Goal: Answer question/provide support

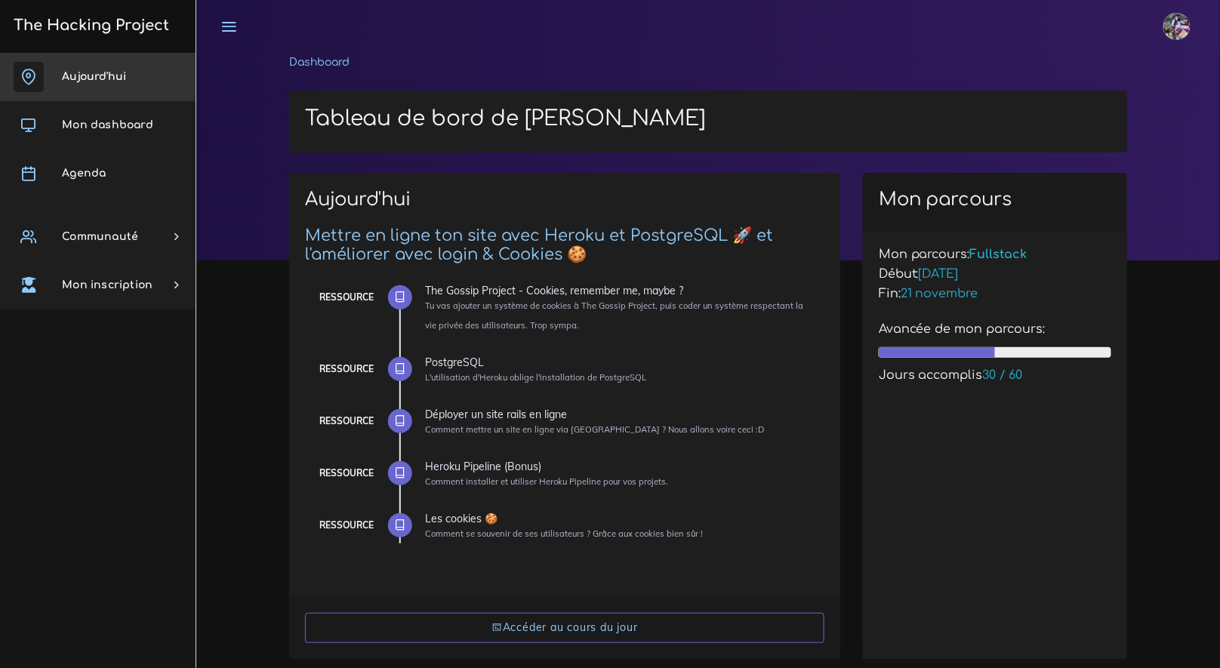
click at [91, 69] on link "Aujourd'hui" at bounding box center [98, 77] width 196 height 48
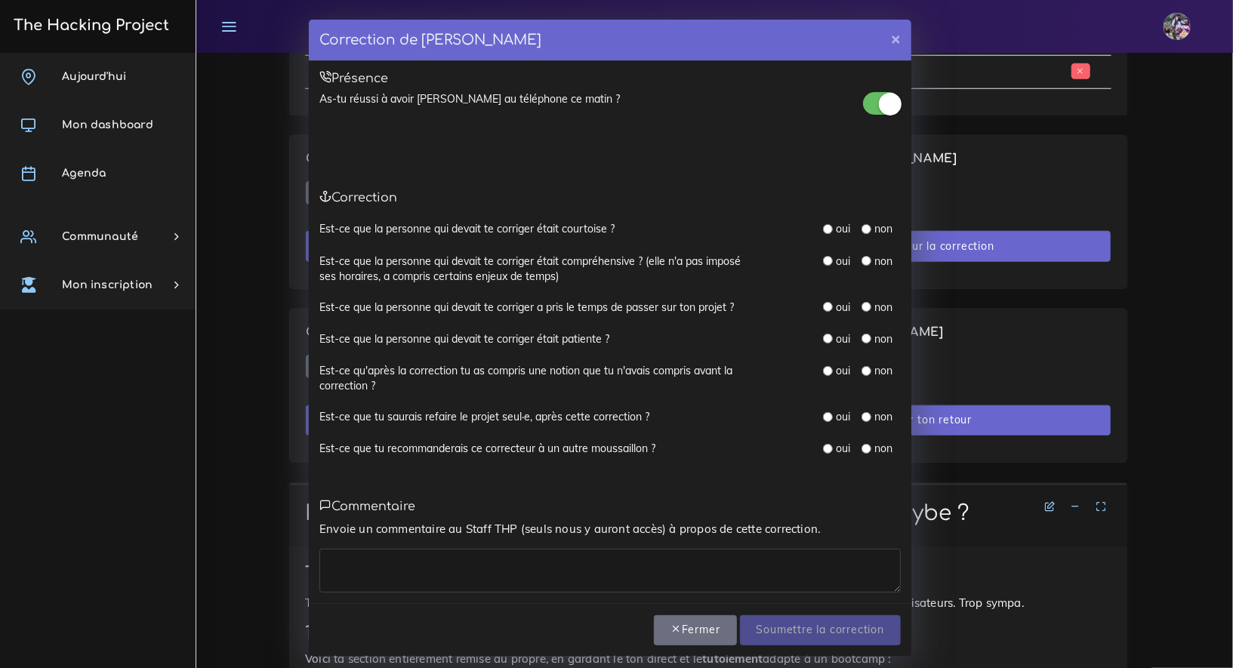
click at [823, 221] on div "oui" at bounding box center [836, 228] width 27 height 15
click at [823, 234] on div "oui" at bounding box center [836, 228] width 27 height 15
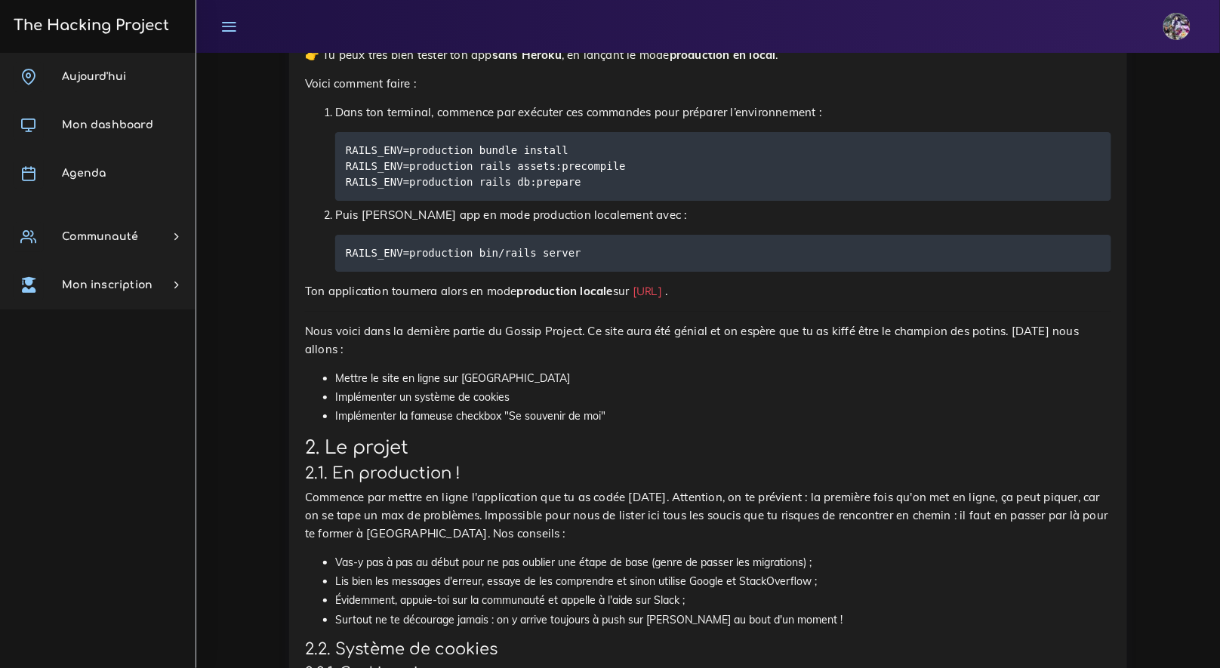
scroll to position [1776, 0]
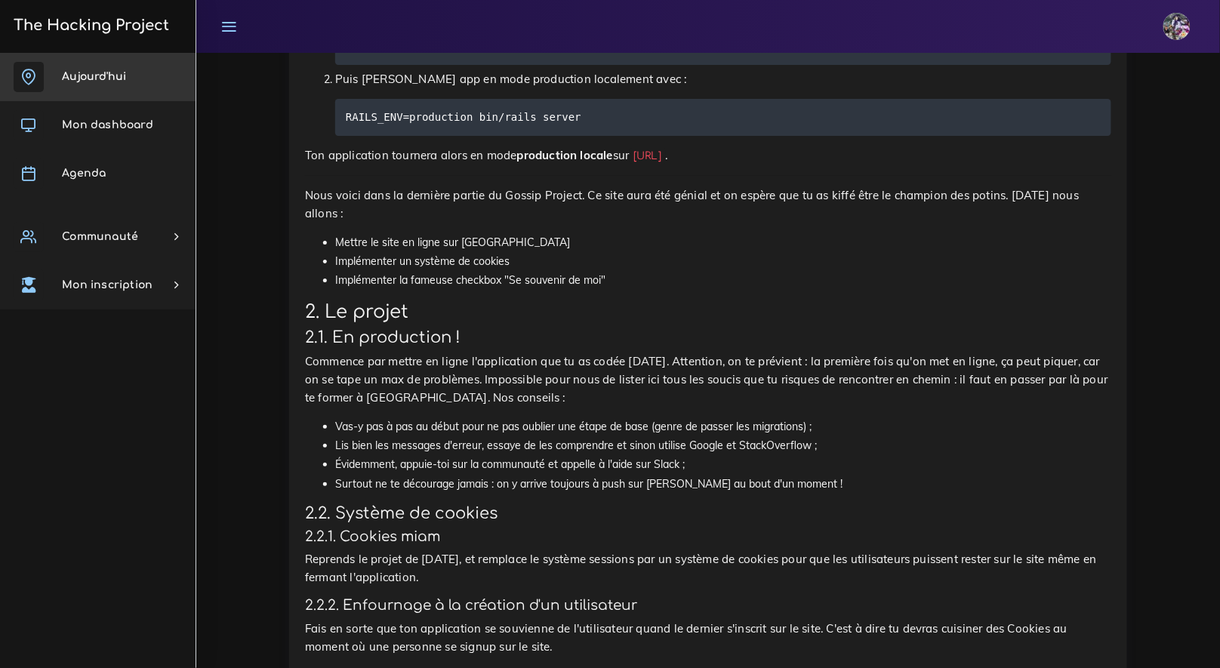
click at [87, 93] on link "Aujourd'hui" at bounding box center [98, 77] width 196 height 48
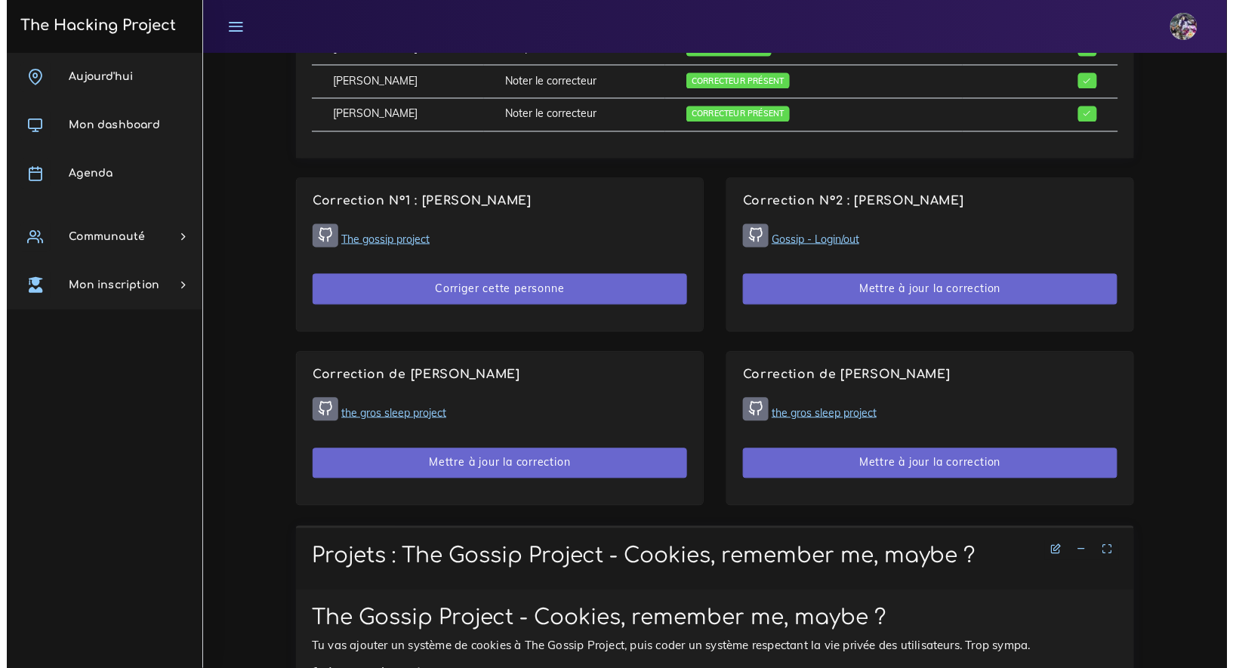
scroll to position [602, 0]
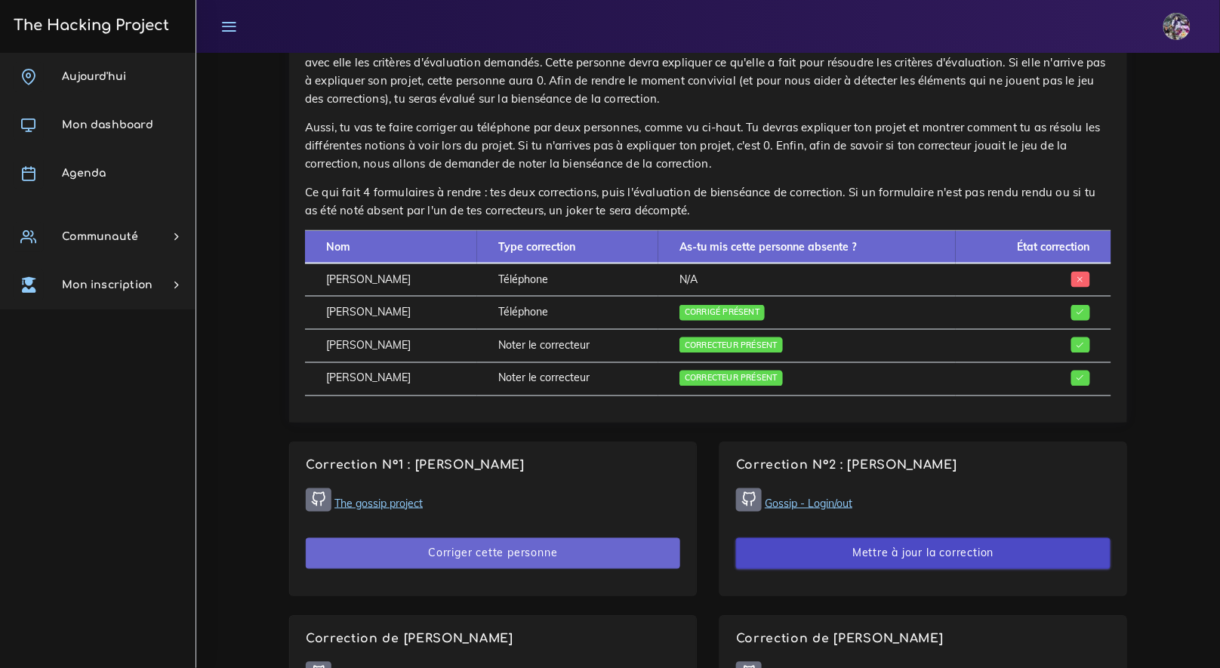
click at [911, 547] on button "Mettre à jour la correction" at bounding box center [923, 553] width 374 height 31
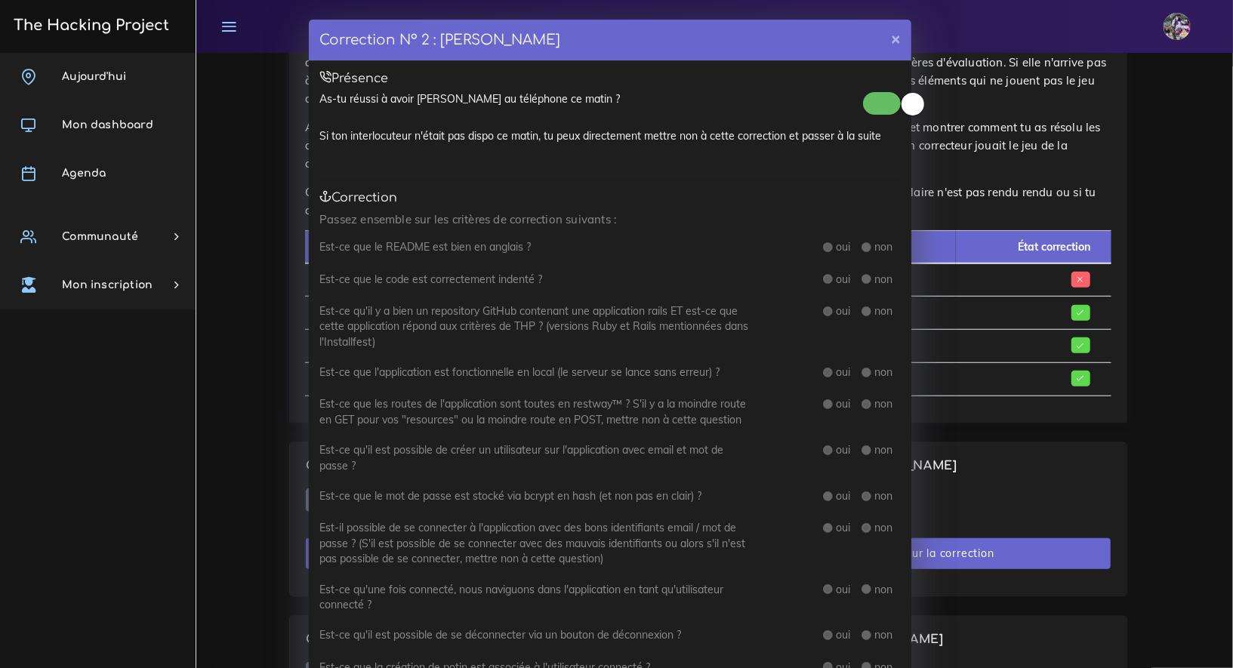
click at [889, 103] on span at bounding box center [882, 103] width 38 height 23
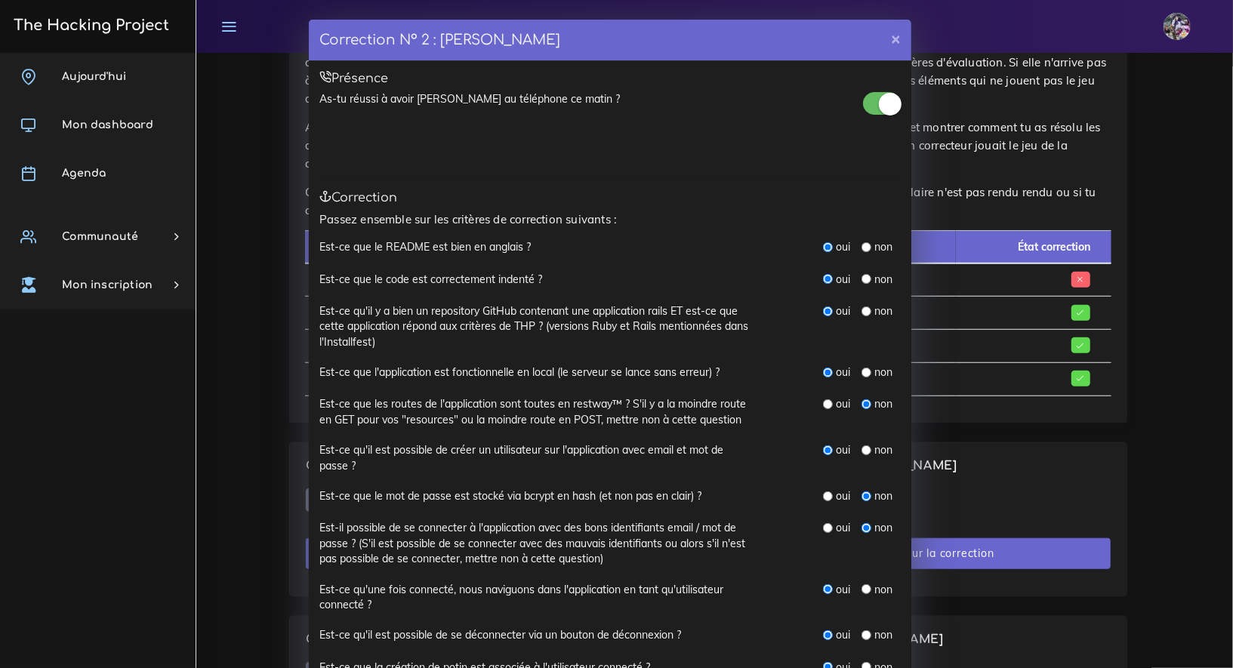
click at [889, 103] on small at bounding box center [890, 104] width 23 height 23
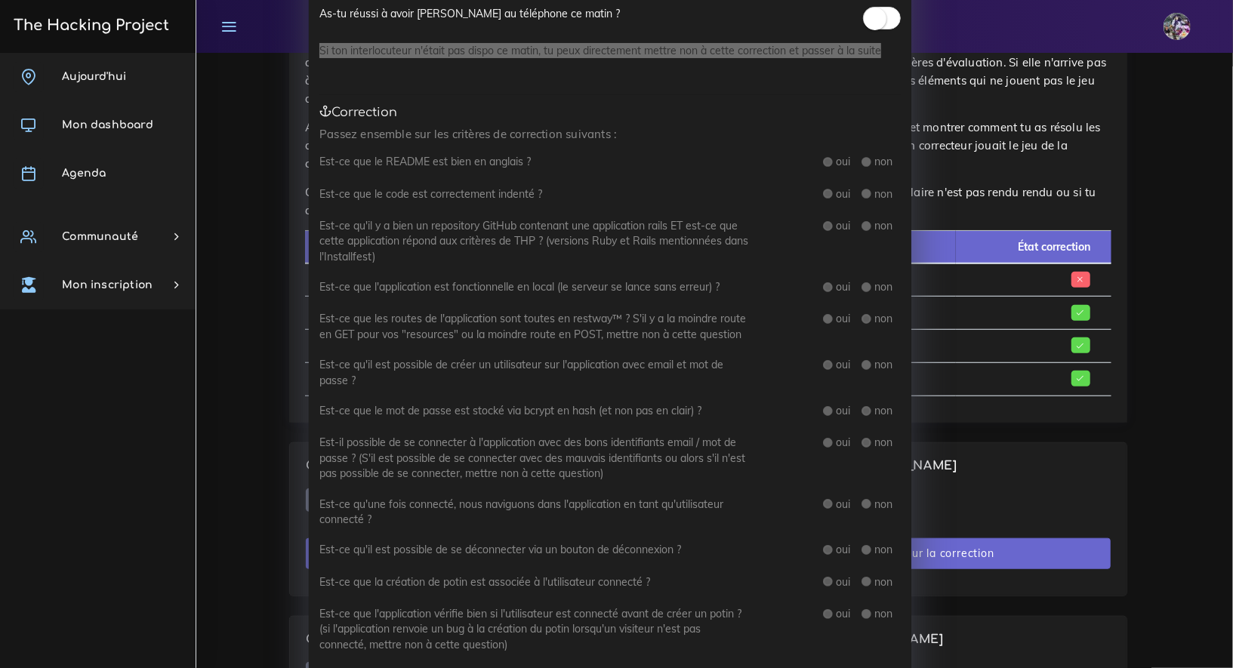
scroll to position [48, 0]
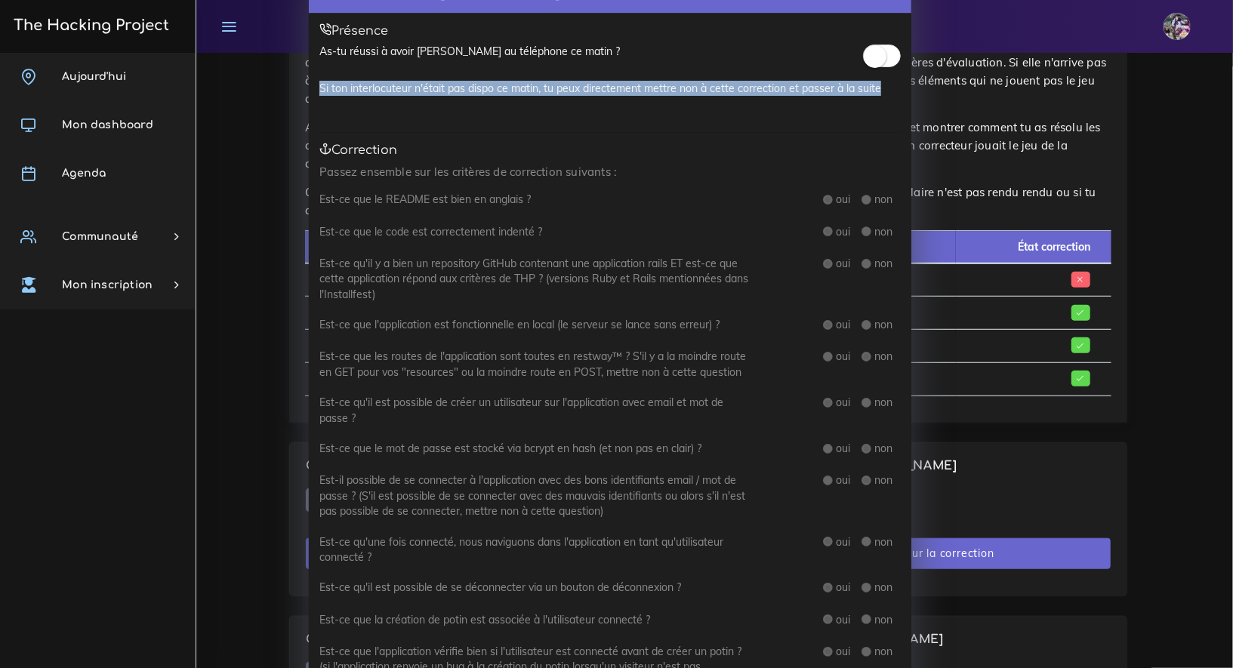
click at [870, 45] on small at bounding box center [875, 56] width 23 height 23
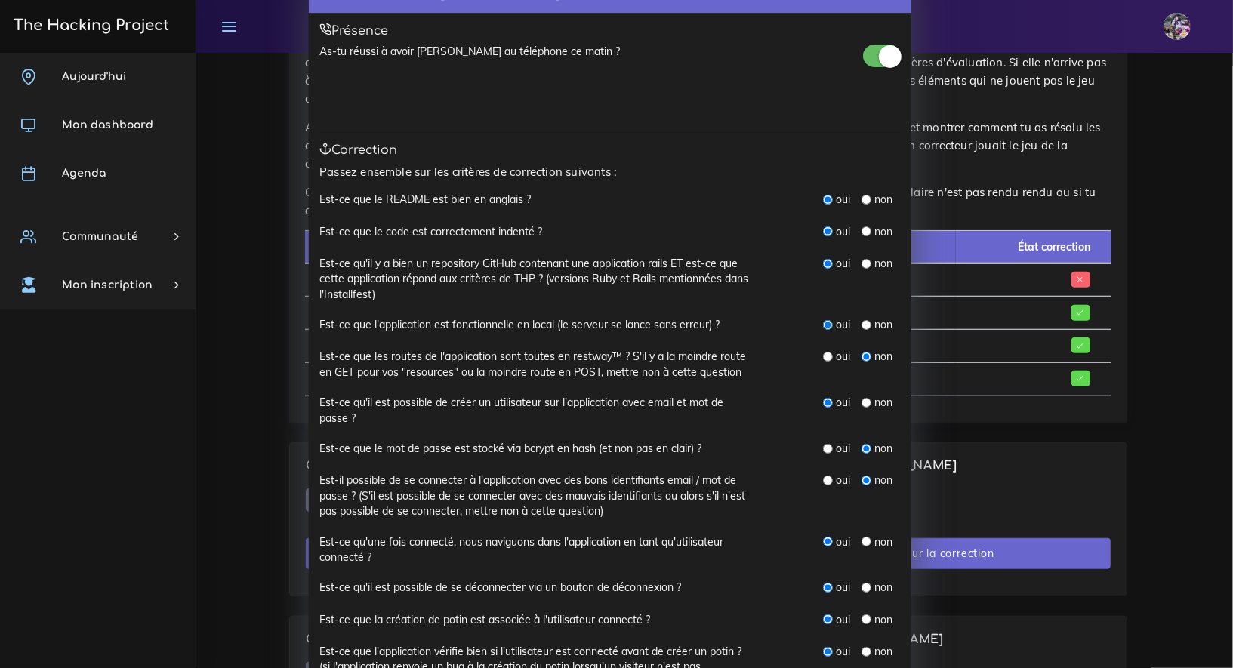
click at [879, 52] on small at bounding box center [890, 56] width 23 height 23
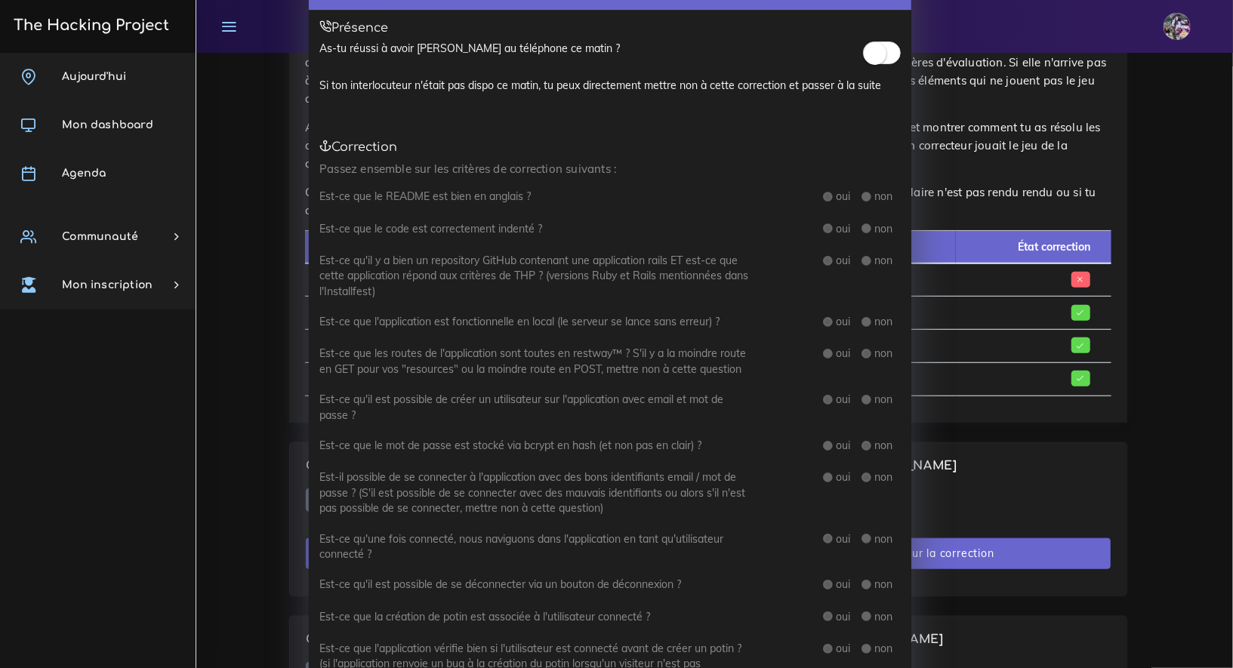
scroll to position [51, 0]
click at [827, 202] on div "oui non" at bounding box center [862, 196] width 78 height 17
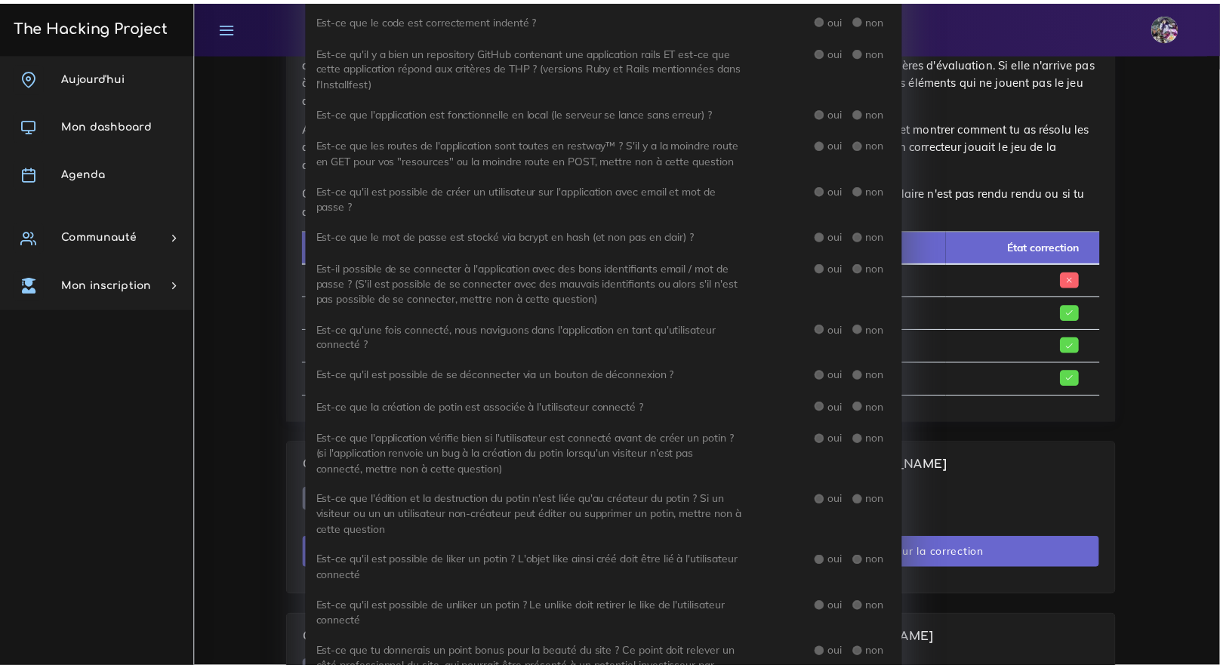
scroll to position [0, 0]
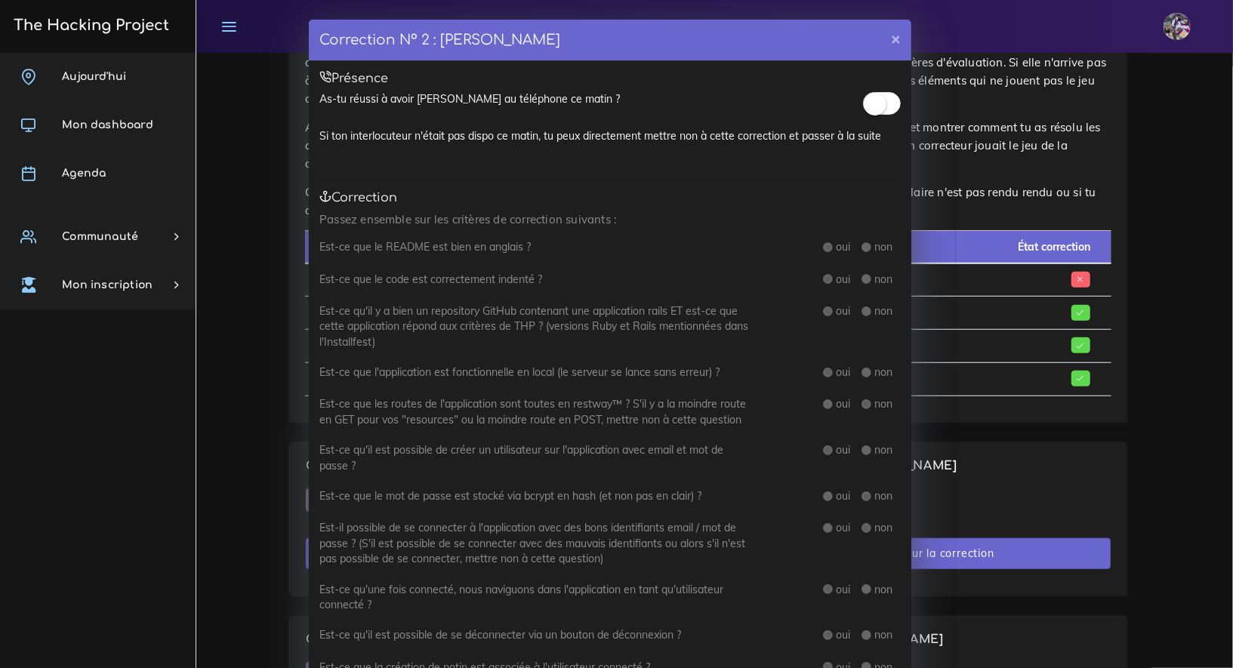
click at [858, 220] on p "Passez ensemble sur les critères de correction suivants :" at bounding box center [609, 220] width 581 height 18
click at [881, 110] on span at bounding box center [882, 103] width 38 height 23
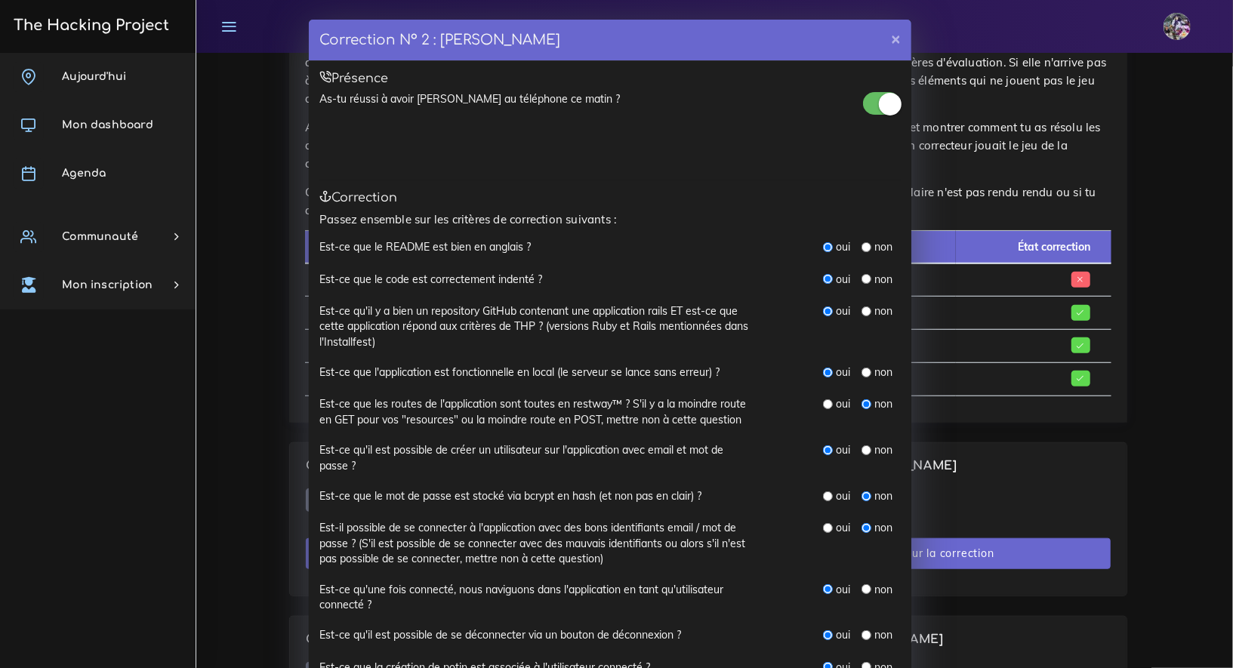
click at [881, 110] on small at bounding box center [890, 104] width 23 height 23
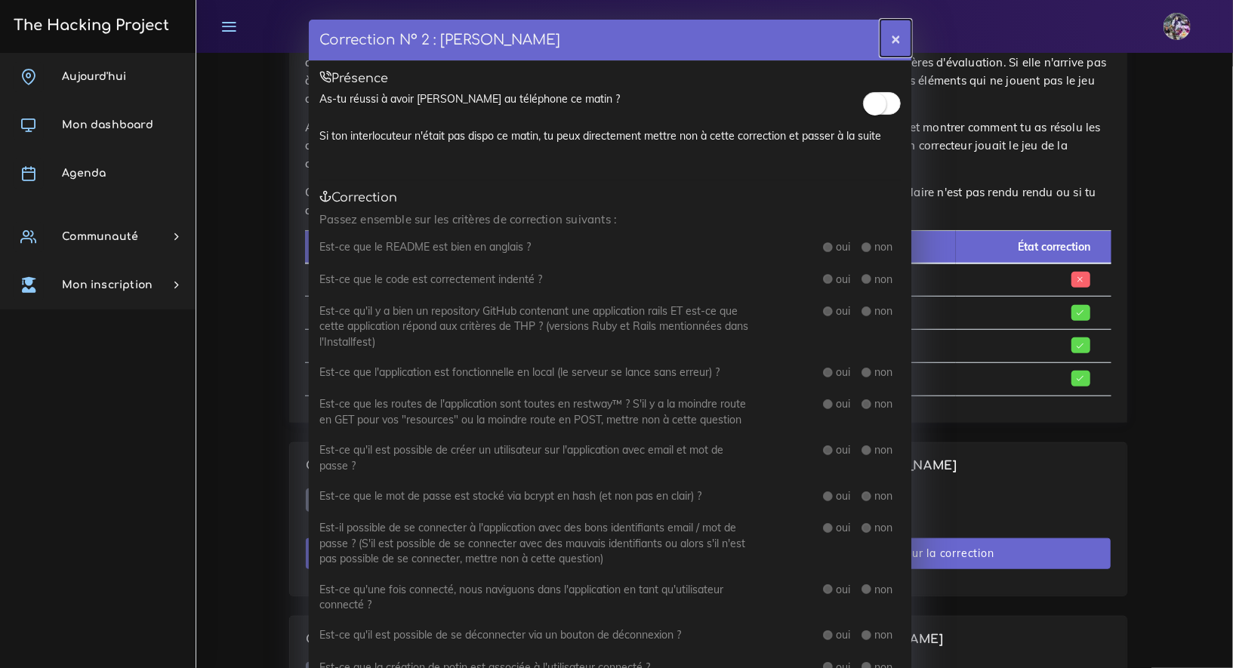
click at [886, 45] on button "×" at bounding box center [895, 38] width 31 height 37
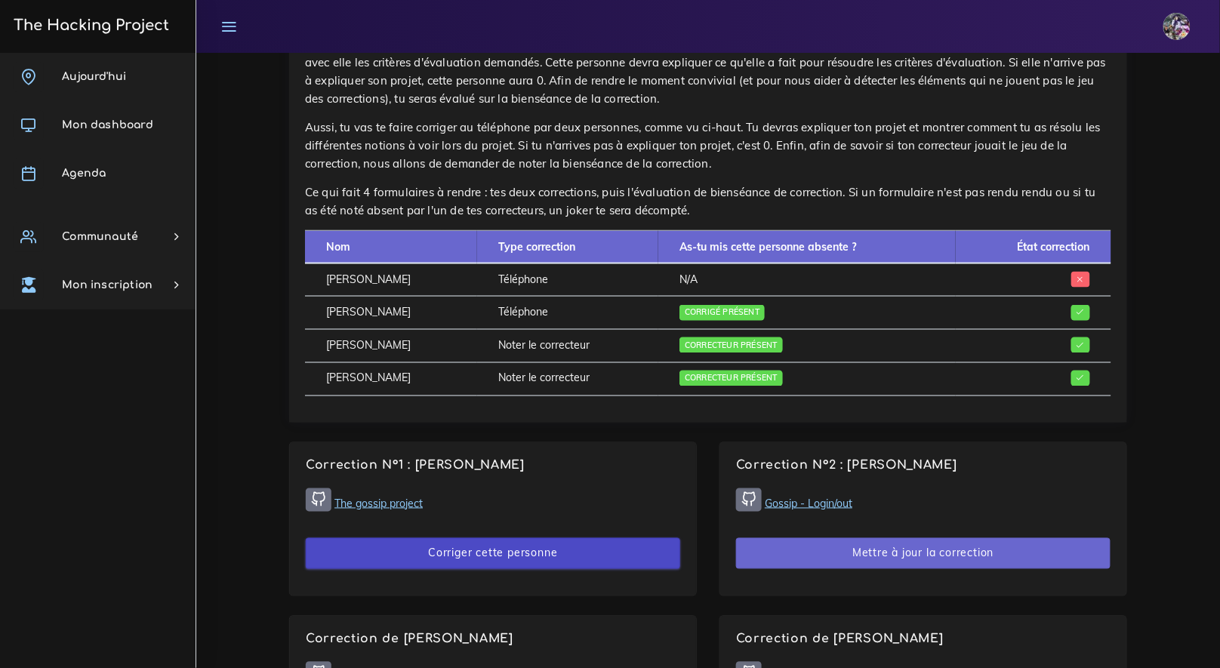
click at [553, 553] on button "Corriger cette personne" at bounding box center [493, 553] width 374 height 31
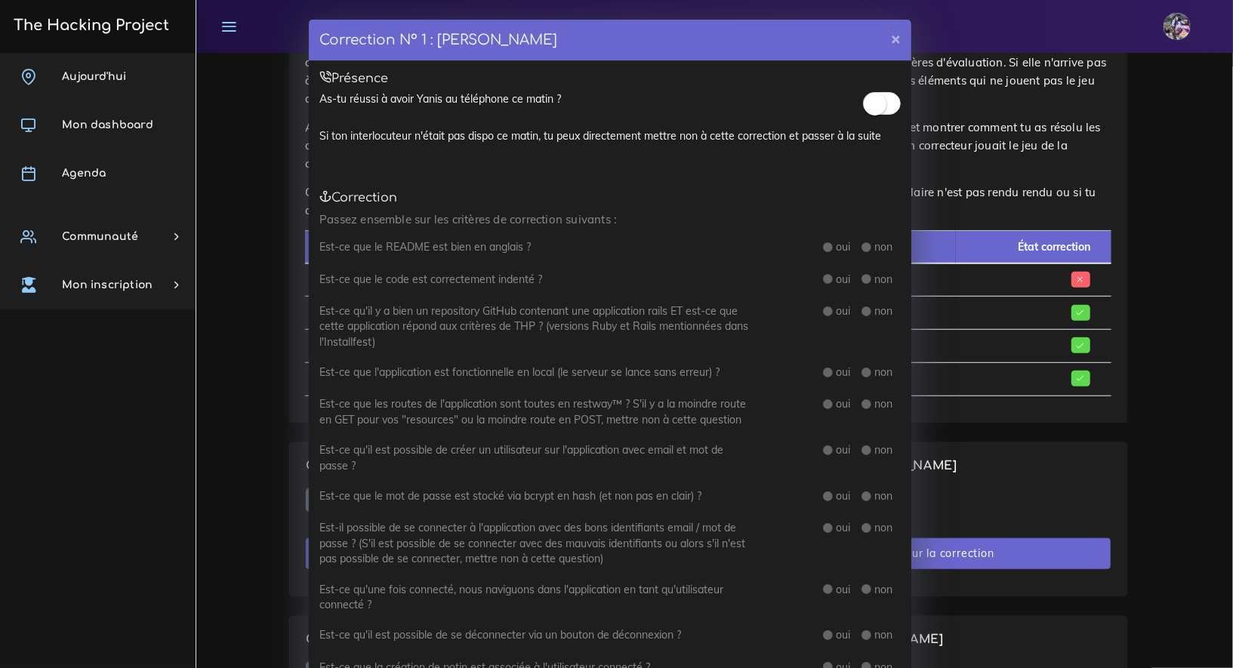
click at [891, 106] on span at bounding box center [882, 103] width 38 height 23
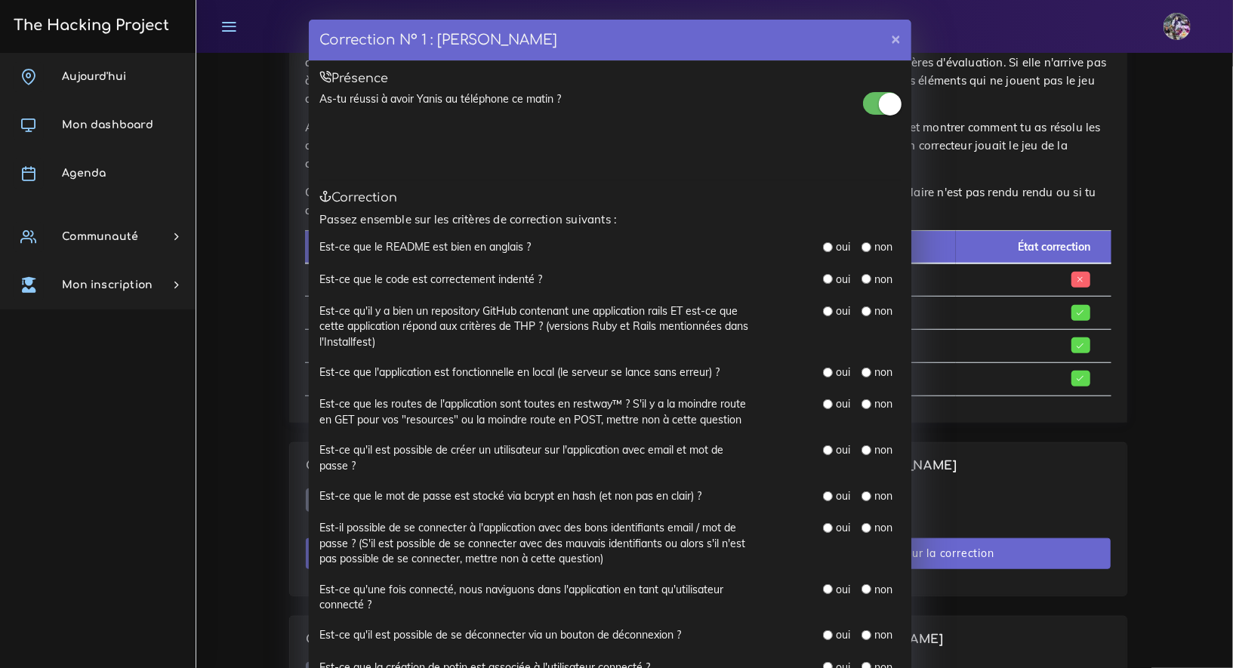
click at [879, 108] on small at bounding box center [890, 104] width 23 height 23
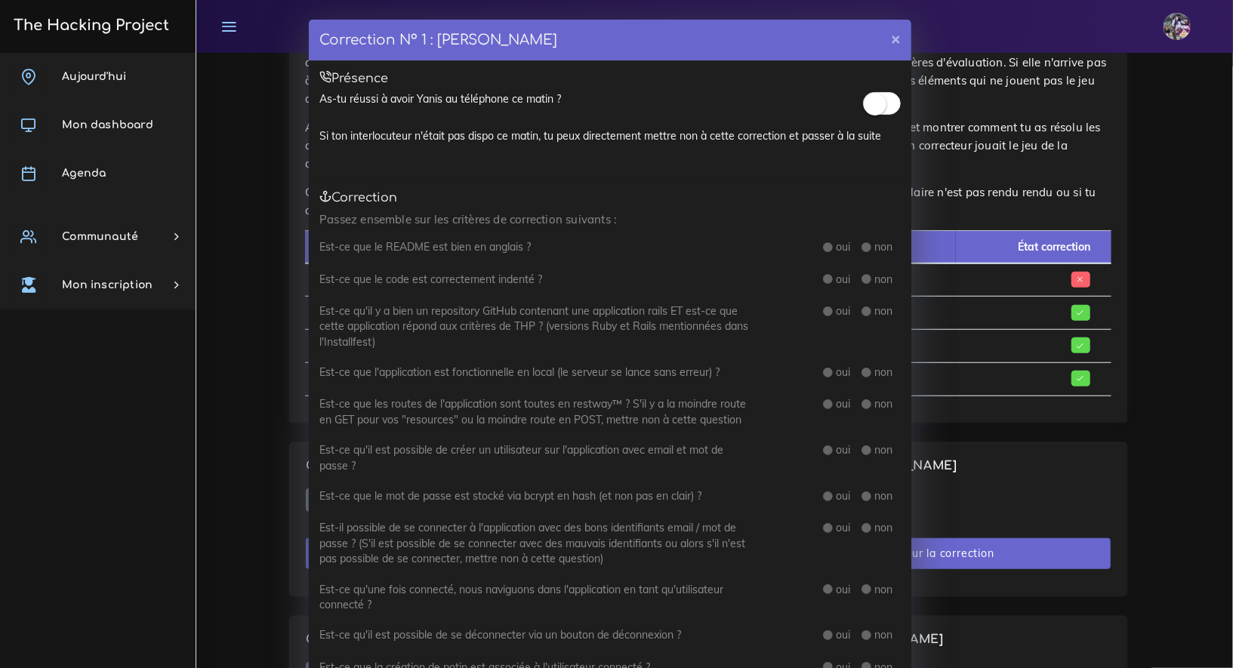
click at [887, 105] on span at bounding box center [882, 103] width 38 height 23
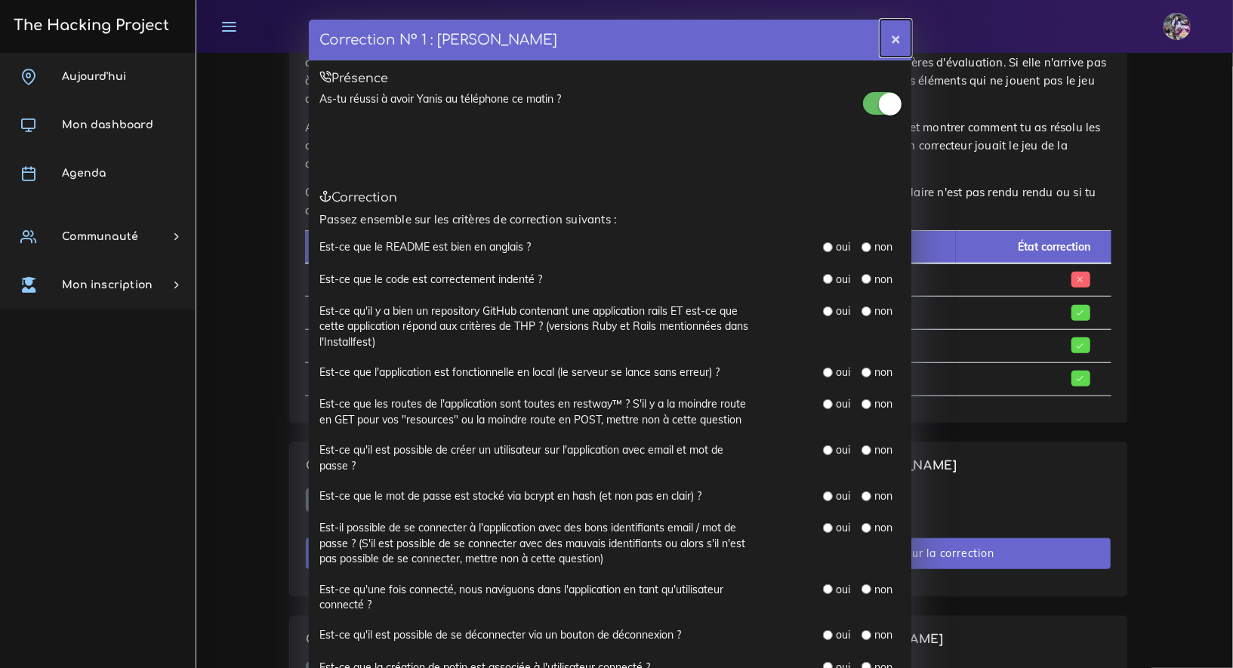
click at [881, 47] on button "×" at bounding box center [895, 38] width 31 height 37
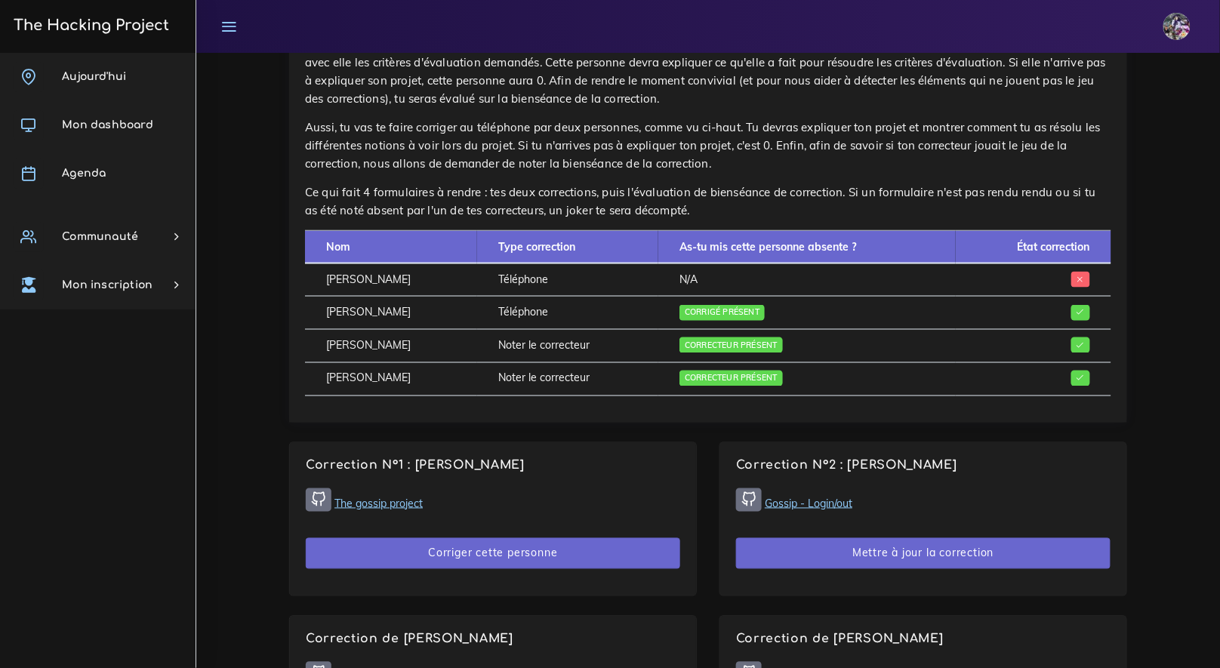
click at [410, 505] on link "The gossip project" at bounding box center [378, 504] width 88 height 14
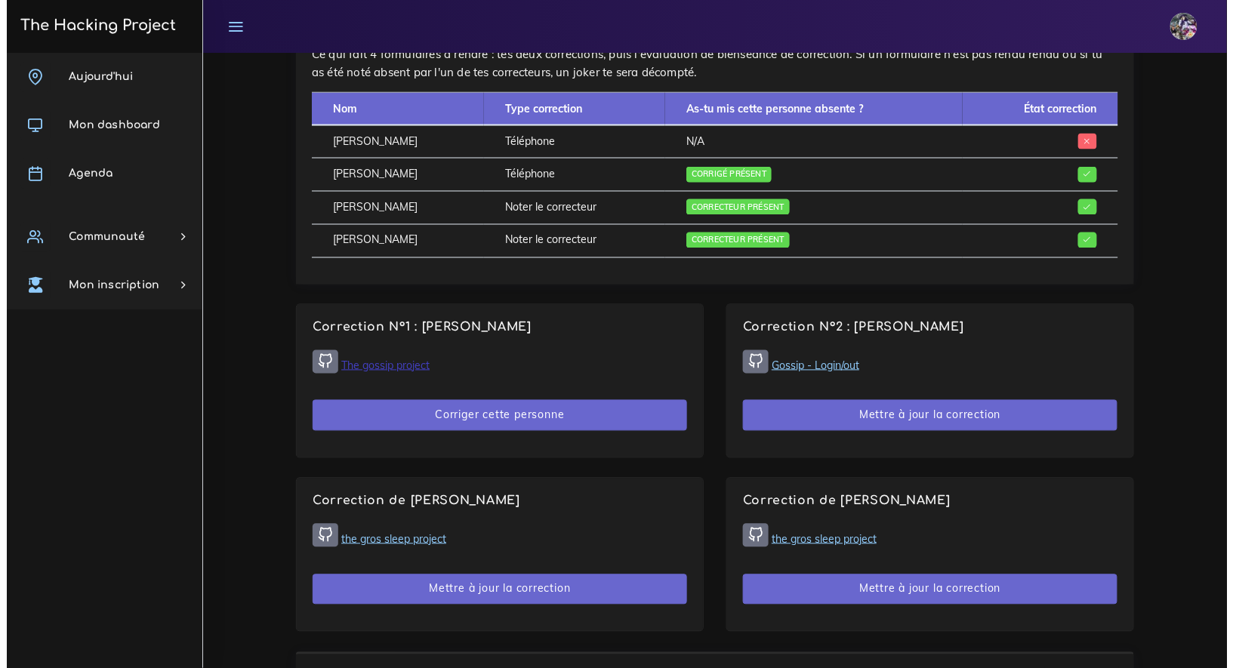
scroll to position [750, 0]
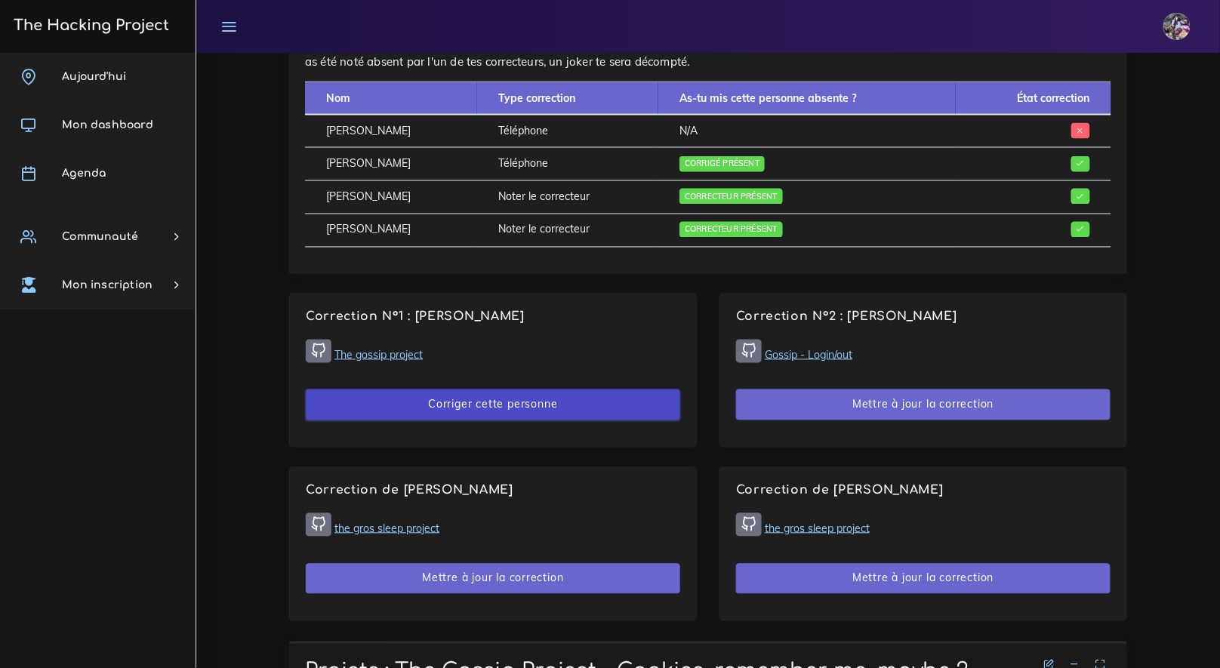
click at [490, 402] on button "Corriger cette personne" at bounding box center [493, 405] width 374 height 31
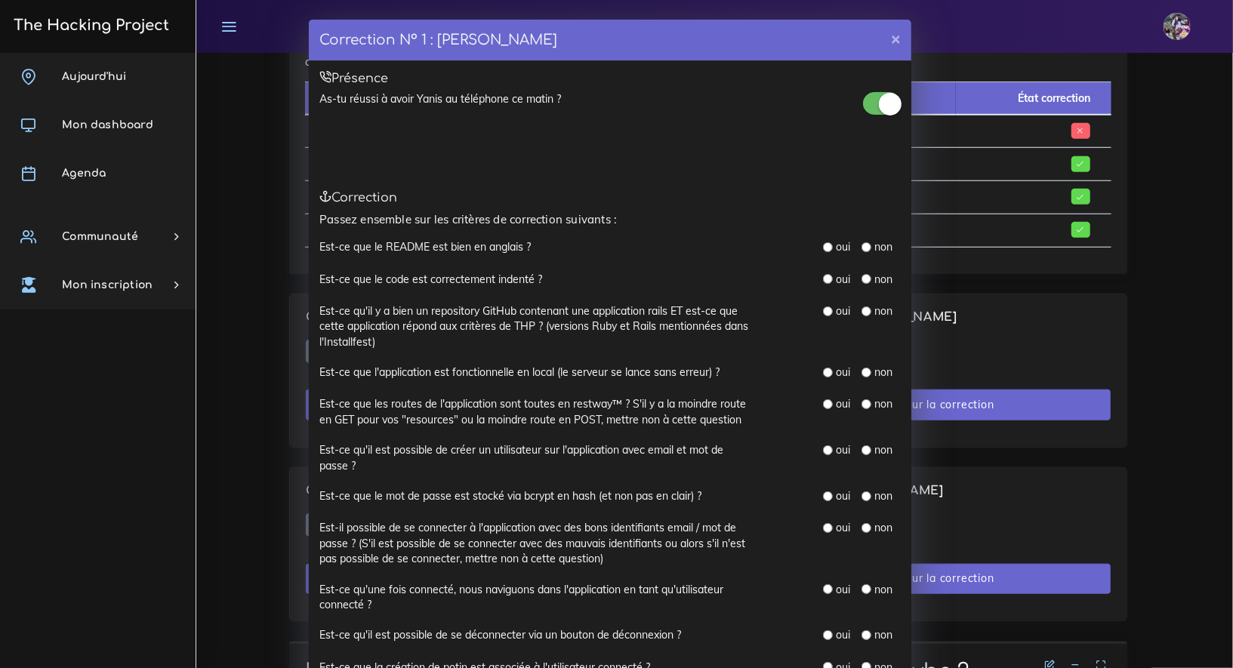
click at [823, 242] on input "radio" at bounding box center [828, 247] width 10 height 10
radio input "true"
click at [825, 278] on input "radio" at bounding box center [828, 279] width 10 height 10
radio input "true"
click at [824, 319] on div "oui non" at bounding box center [862, 311] width 78 height 17
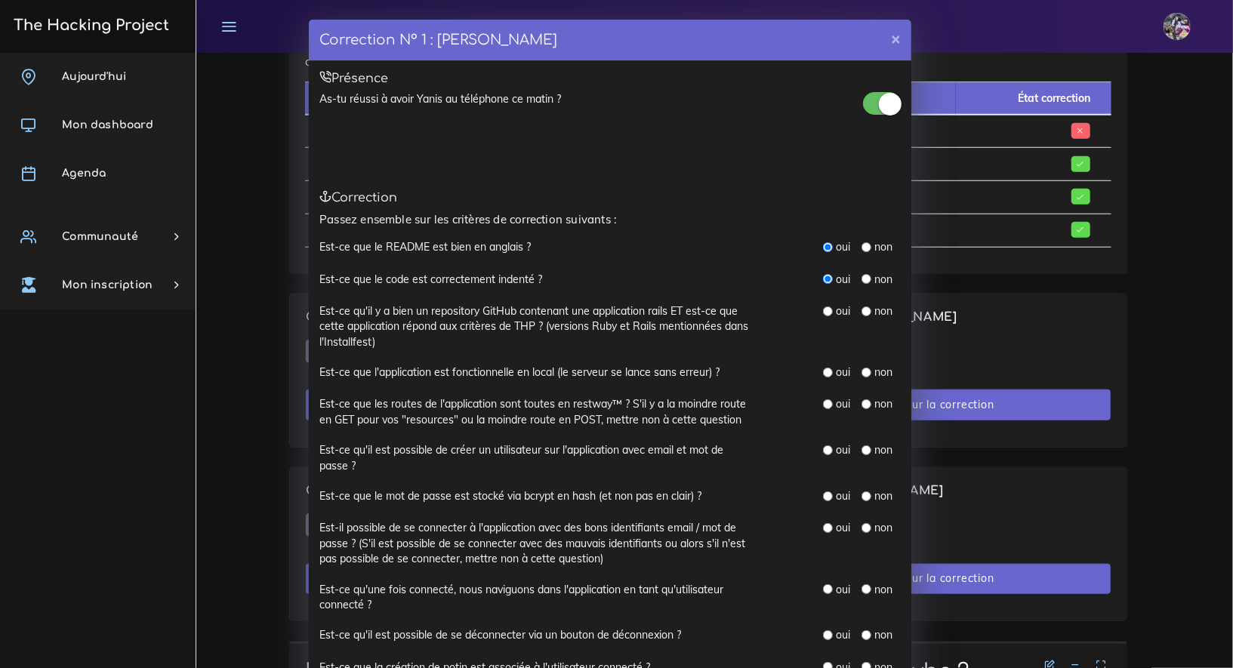
click at [823, 316] on div "oui" at bounding box center [836, 310] width 27 height 15
click at [823, 314] on input "radio" at bounding box center [828, 312] width 10 height 10
radio input "true"
click at [823, 375] on input "radio" at bounding box center [828, 373] width 10 height 10
radio input "true"
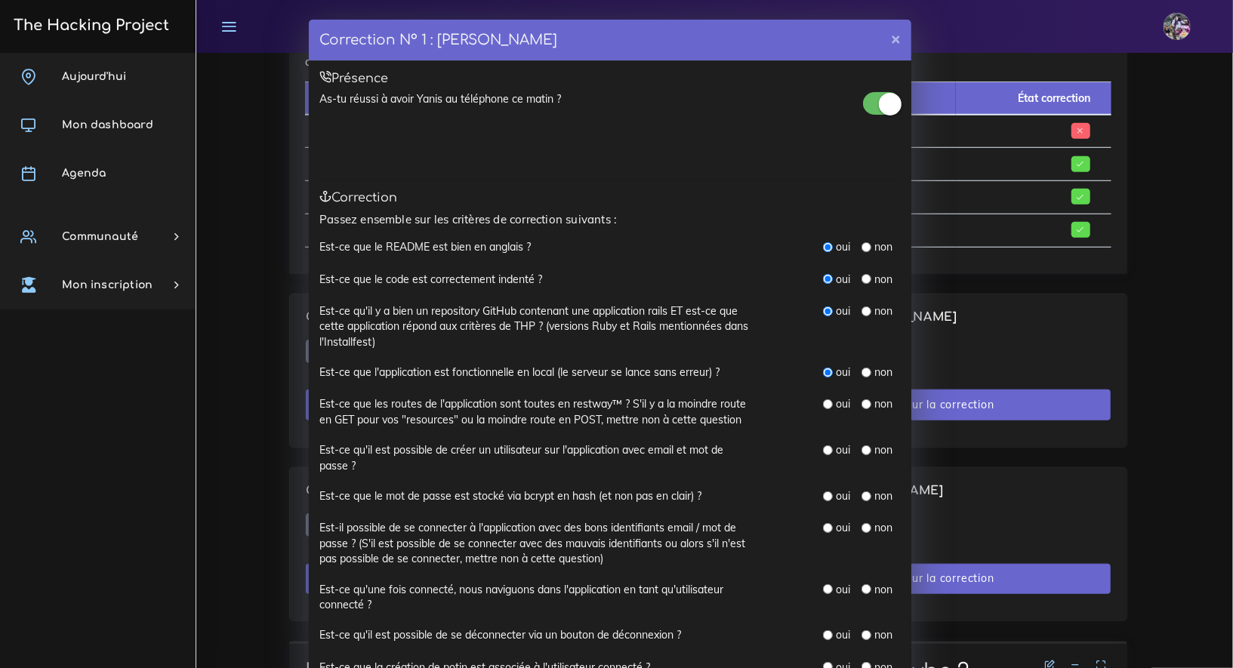
click at [863, 405] on input "radio" at bounding box center [866, 404] width 10 height 10
radio input "true"
click at [823, 451] on input "radio" at bounding box center [828, 450] width 10 height 10
radio input "true"
click at [867, 491] on div "non" at bounding box center [876, 495] width 31 height 15
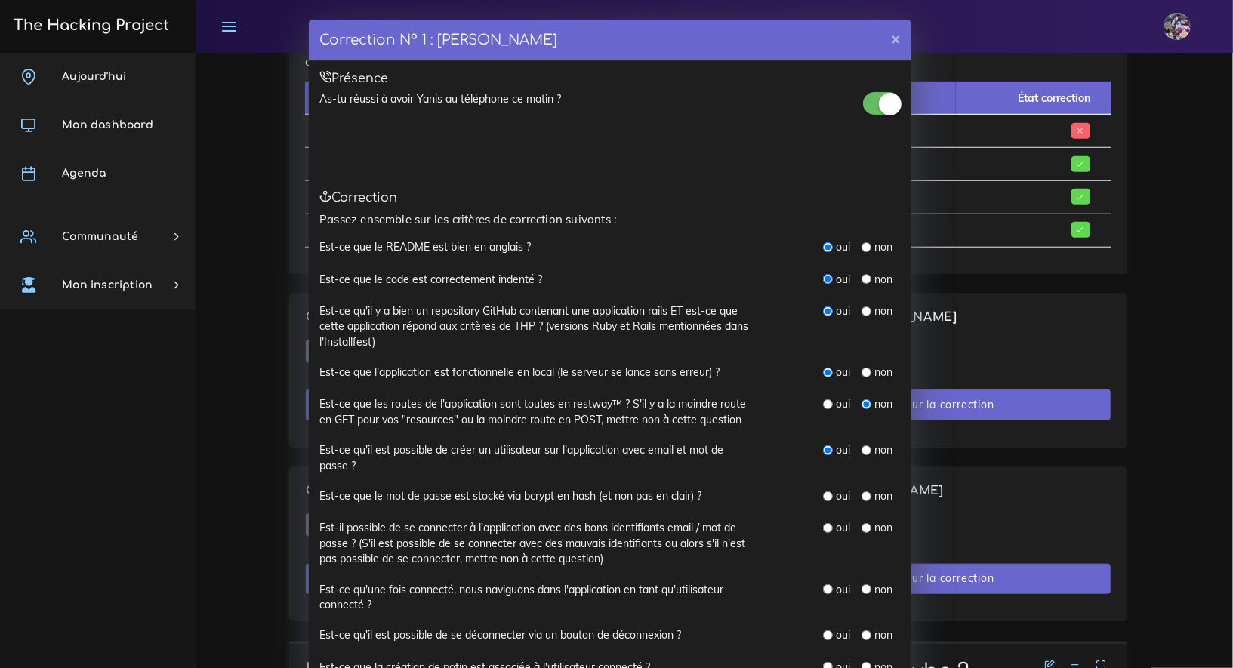
click at [864, 494] on input "radio" at bounding box center [866, 496] width 10 height 10
radio input "true"
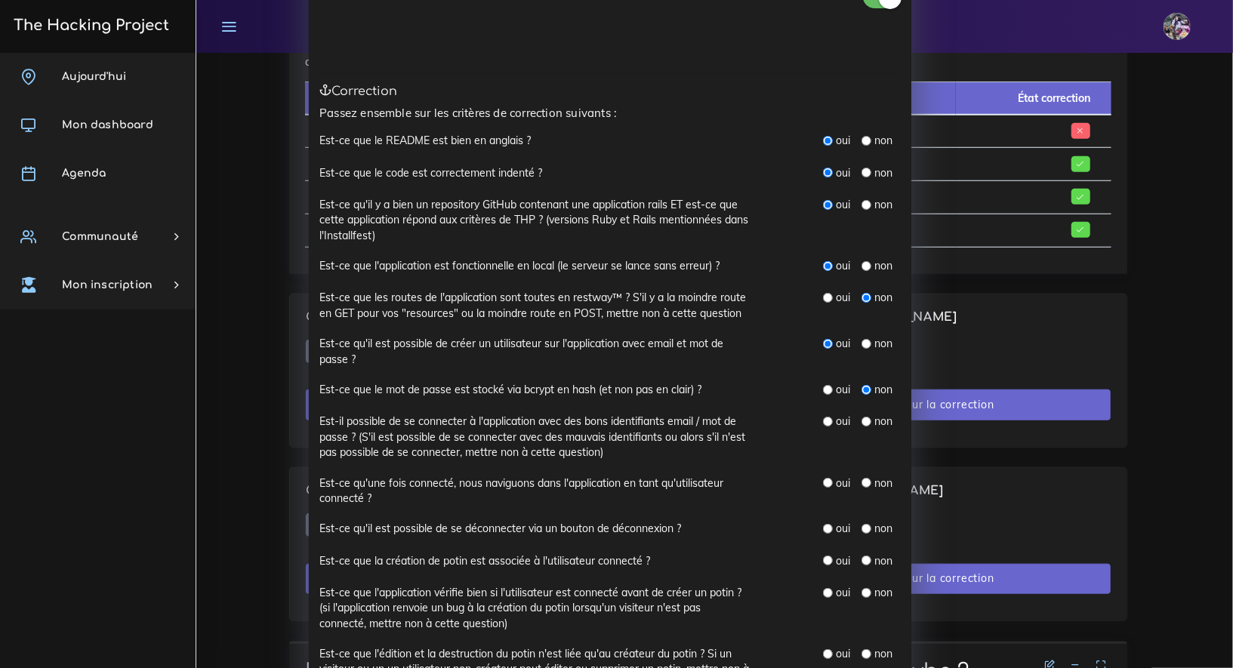
scroll to position [120, 0]
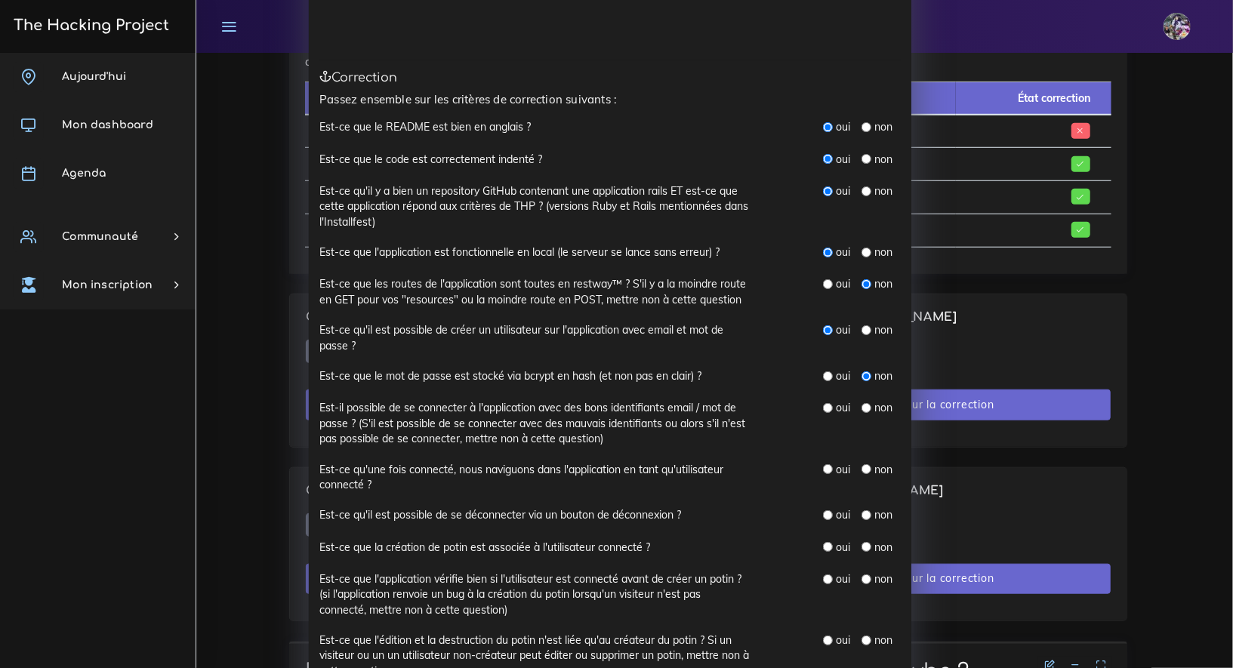
click at [825, 371] on input "radio" at bounding box center [828, 376] width 10 height 10
radio input "true"
click at [861, 374] on input "radio" at bounding box center [866, 376] width 10 height 10
radio input "true"
click at [823, 406] on input "radio" at bounding box center [828, 408] width 10 height 10
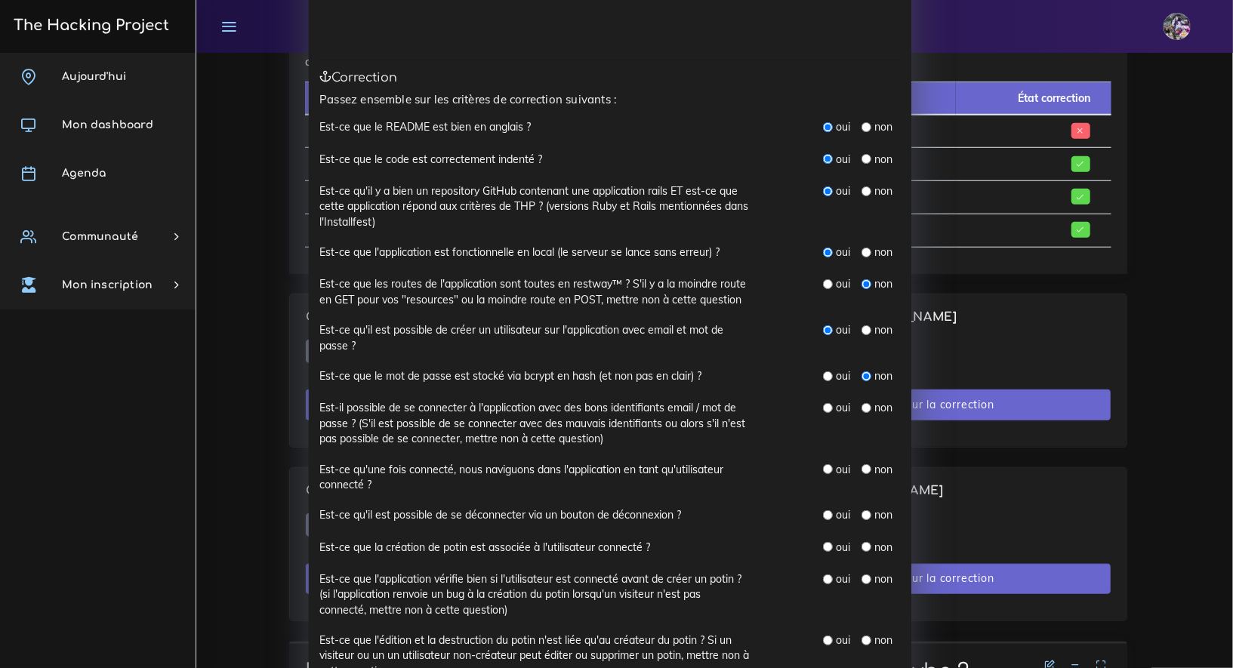
radio input "true"
click at [823, 464] on input "radio" at bounding box center [828, 469] width 10 height 10
radio input "true"
click at [823, 470] on input "radio" at bounding box center [828, 469] width 10 height 10
click at [823, 513] on input "radio" at bounding box center [828, 515] width 10 height 10
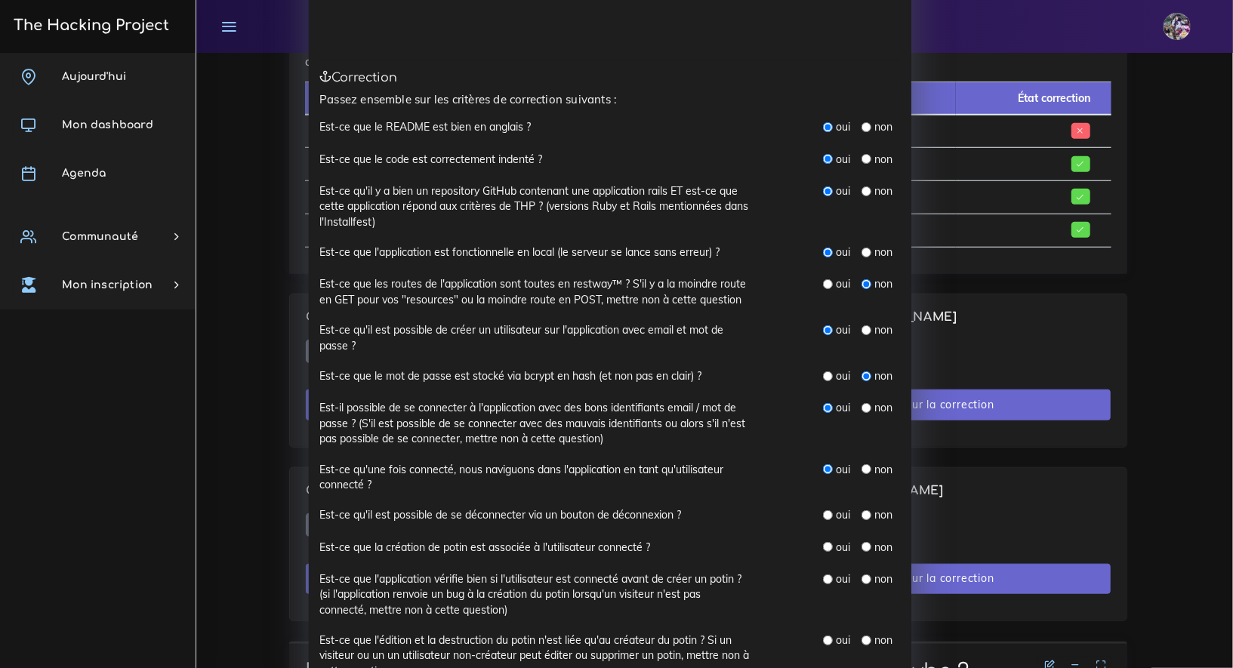
radio input "true"
click at [863, 545] on input "radio" at bounding box center [866, 547] width 10 height 10
radio input "true"
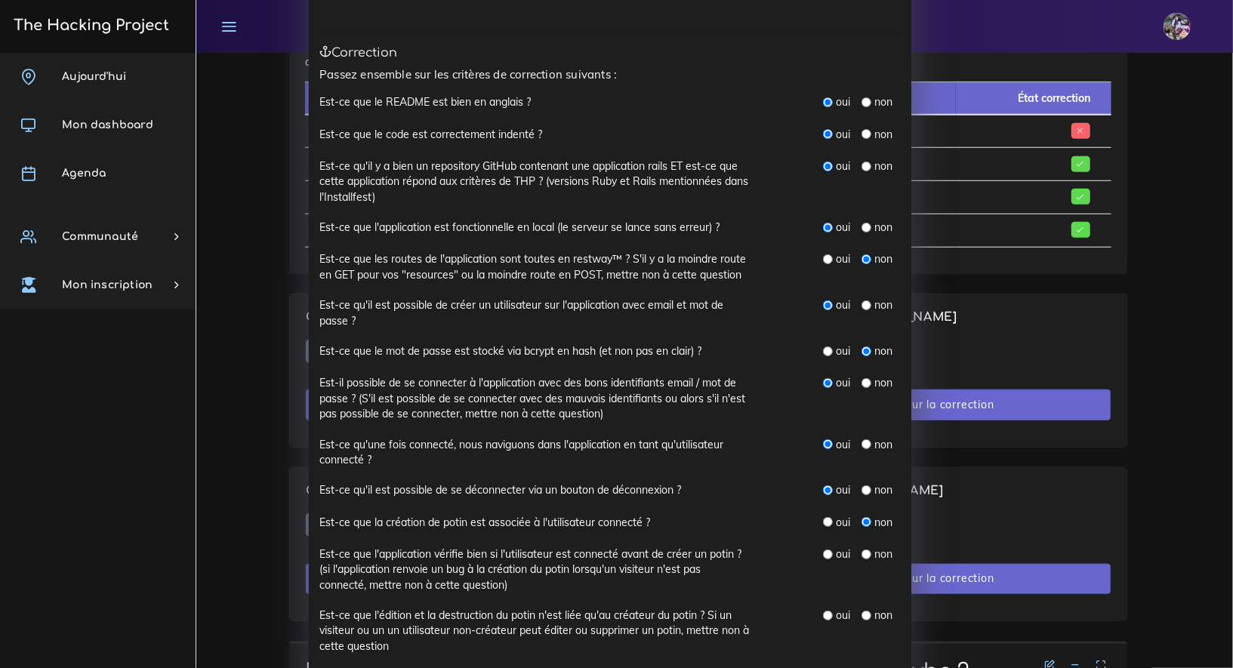
scroll to position [146, 0]
click at [865, 554] on div "non" at bounding box center [876, 553] width 31 height 15
click at [862, 552] on input "radio" at bounding box center [866, 554] width 10 height 10
radio input "true"
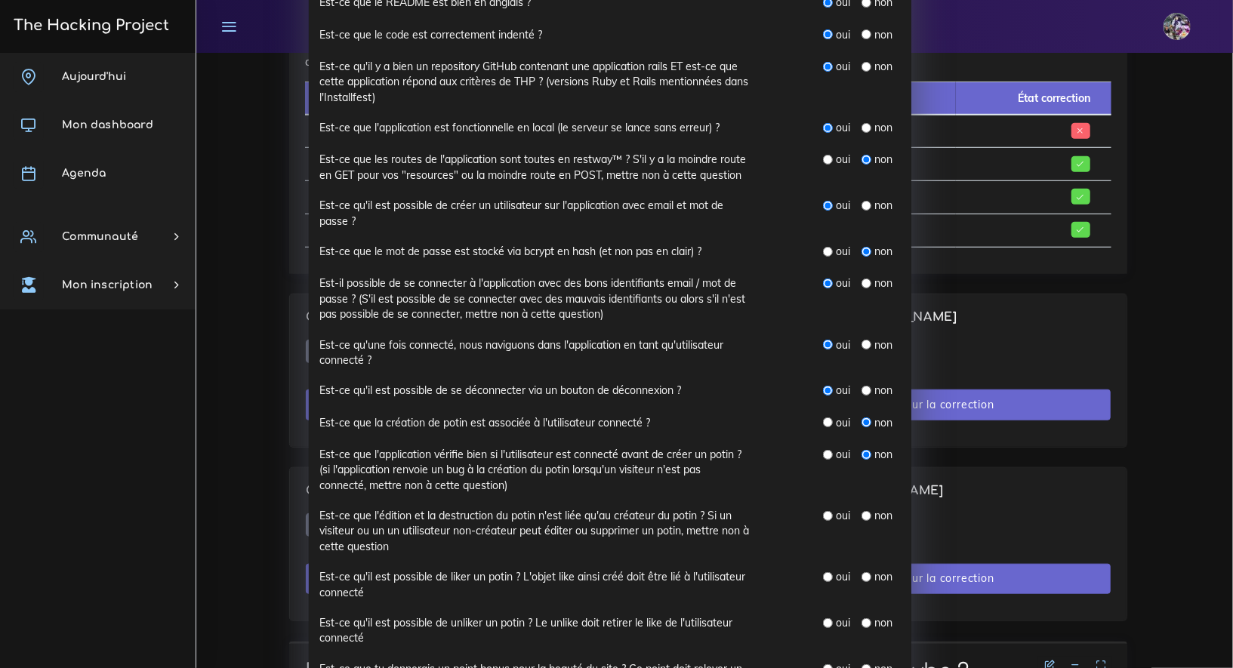
scroll to position [312, 0]
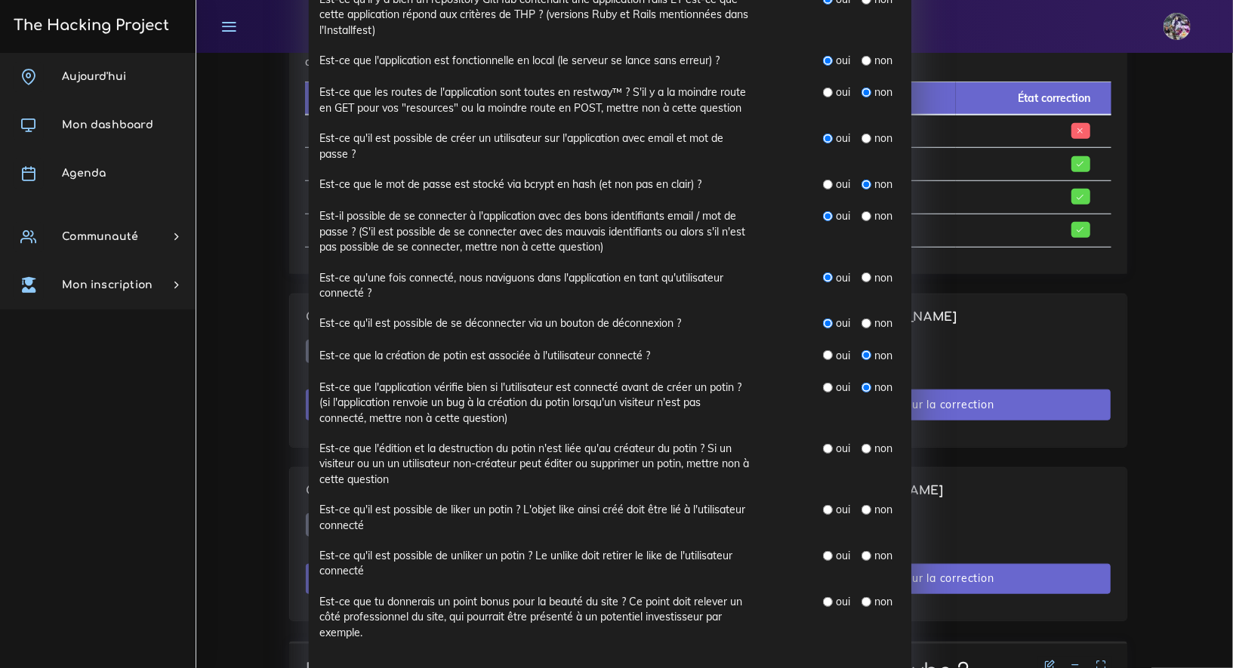
click at [865, 449] on div "non" at bounding box center [876, 448] width 31 height 15
click at [861, 448] on input "radio" at bounding box center [866, 449] width 10 height 10
radio input "true"
click at [861, 510] on input "radio" at bounding box center [866, 510] width 10 height 10
radio input "true"
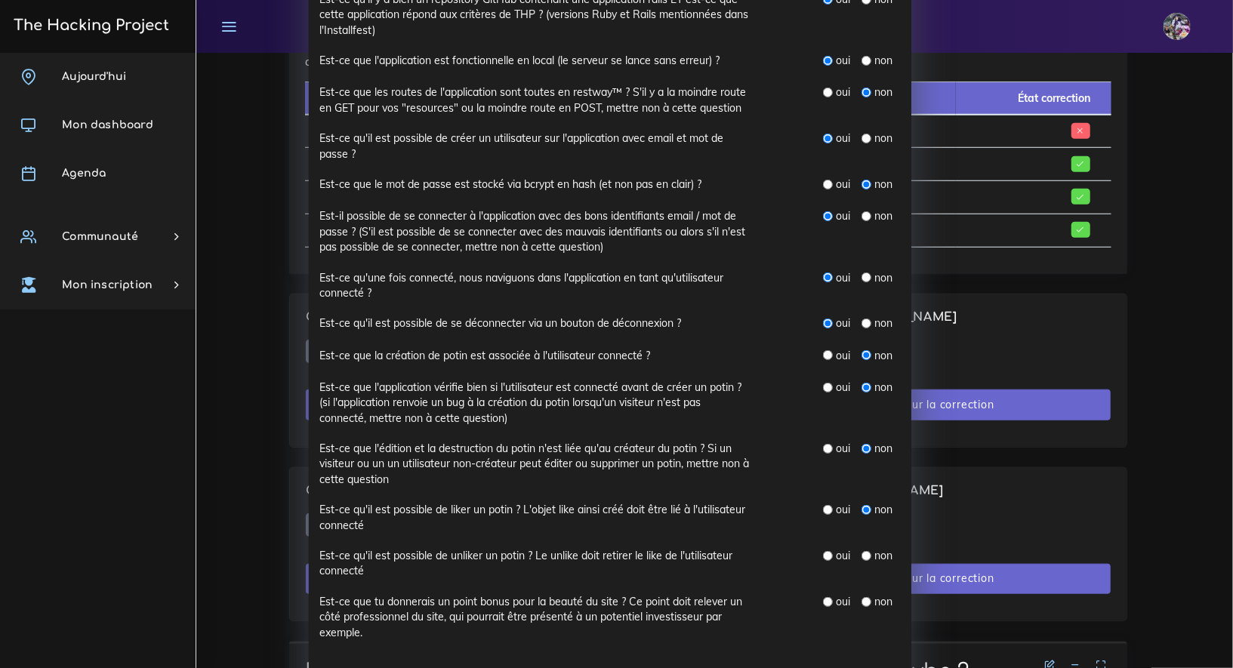
click at [861, 553] on input "radio" at bounding box center [866, 556] width 10 height 10
radio input "true"
click at [823, 597] on input "radio" at bounding box center [828, 602] width 10 height 10
radio input "true"
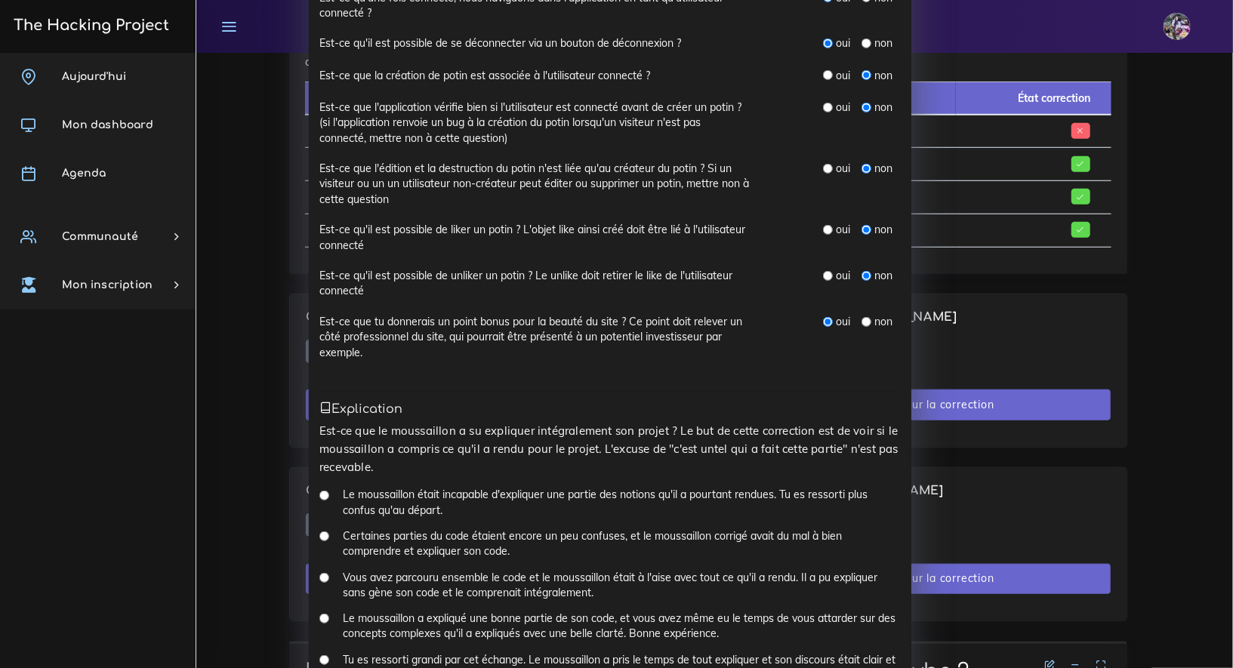
scroll to position [683, 0]
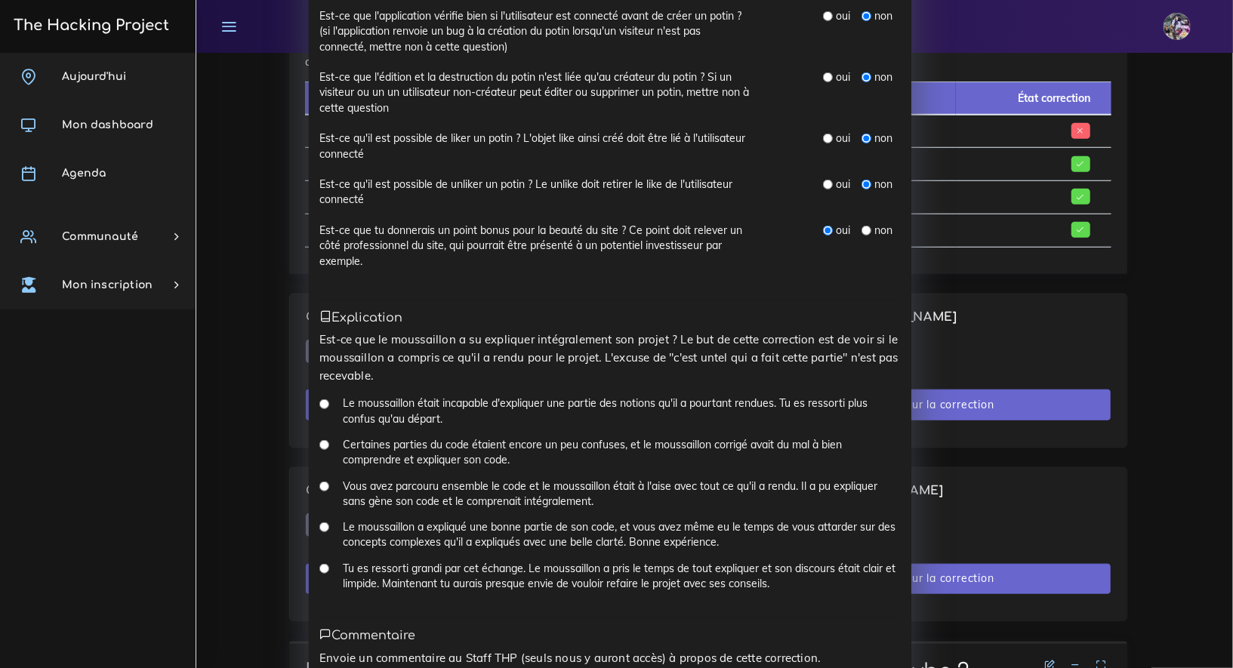
click at [319, 522] on input "Le moussaillon a expliqué une bonne partie de son code, et vous avez même eu le…" at bounding box center [324, 527] width 10 height 10
radio input "true"
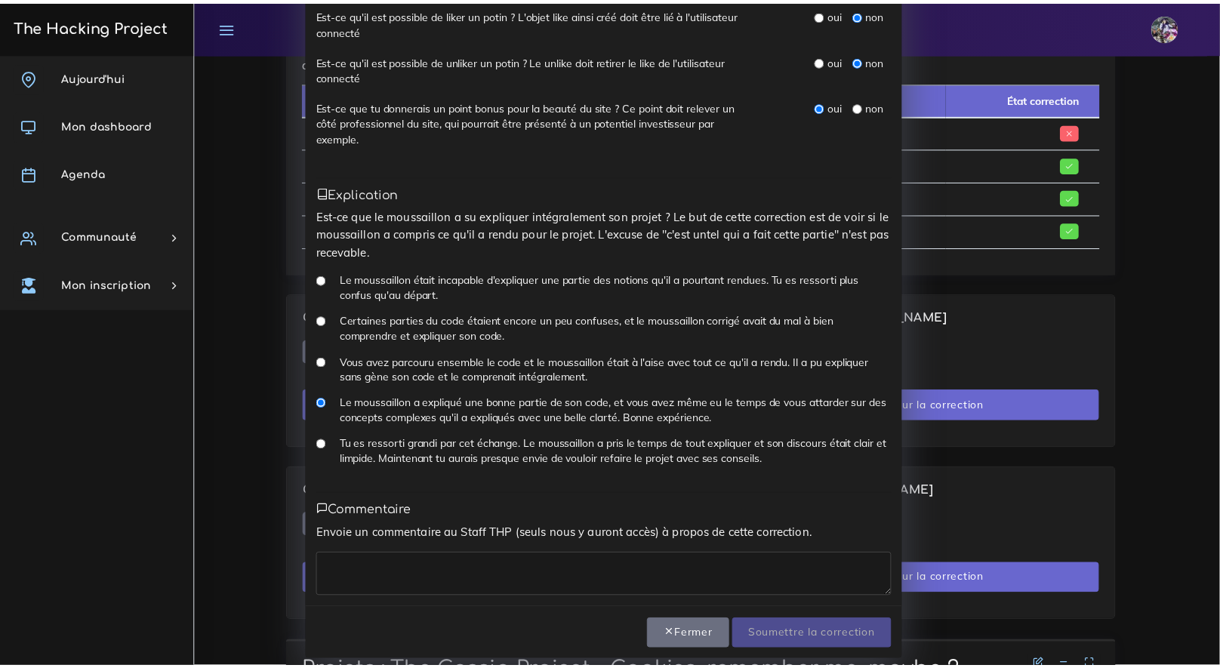
scroll to position [815, 0]
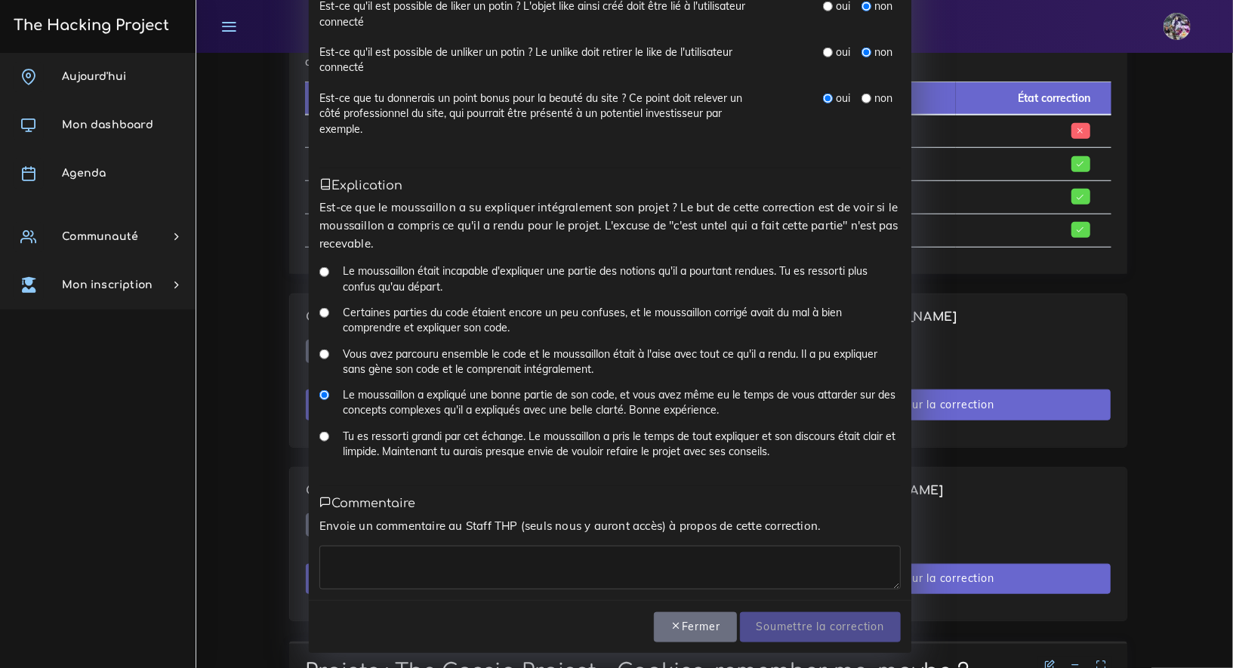
click at [457, 605] on div "Toutes les questions sont obligatoires, on y retourne ? Fermer Soumettre la cor…" at bounding box center [610, 627] width 602 height 54
click at [439, 547] on textarea at bounding box center [609, 568] width 581 height 44
type textarea "j'ai l'impression qu'il y a bcp d'ia.. dommage"
click at [773, 619] on input "Soumettre la correction" at bounding box center [820, 627] width 161 height 31
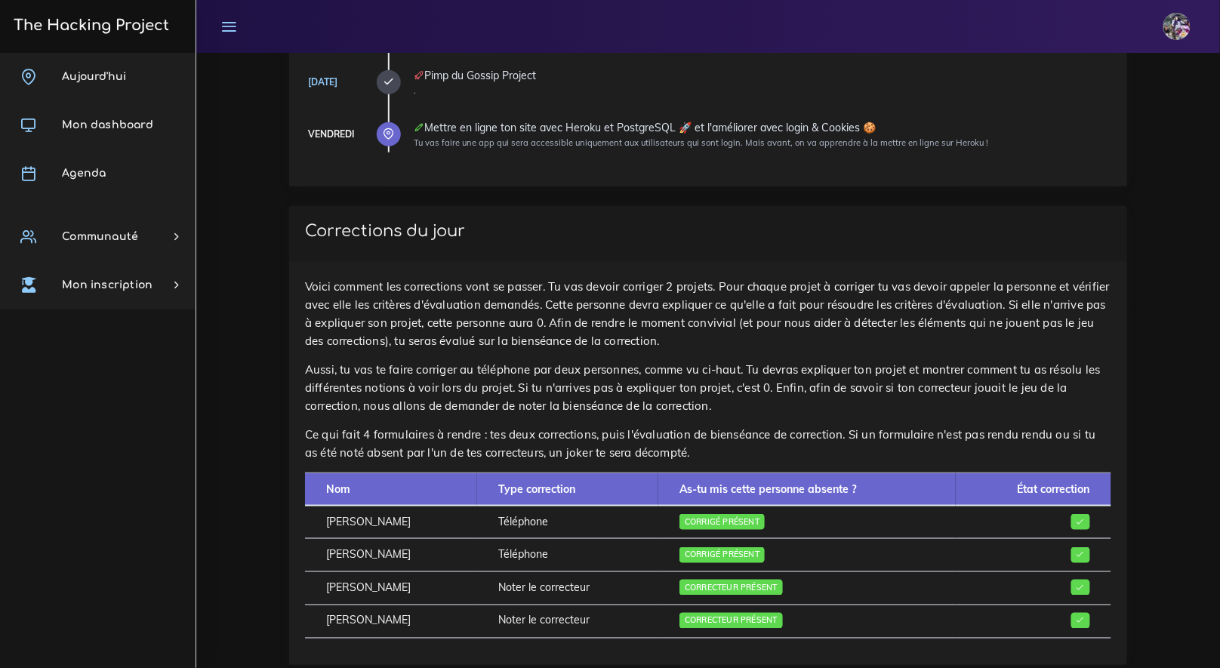
scroll to position [344, 0]
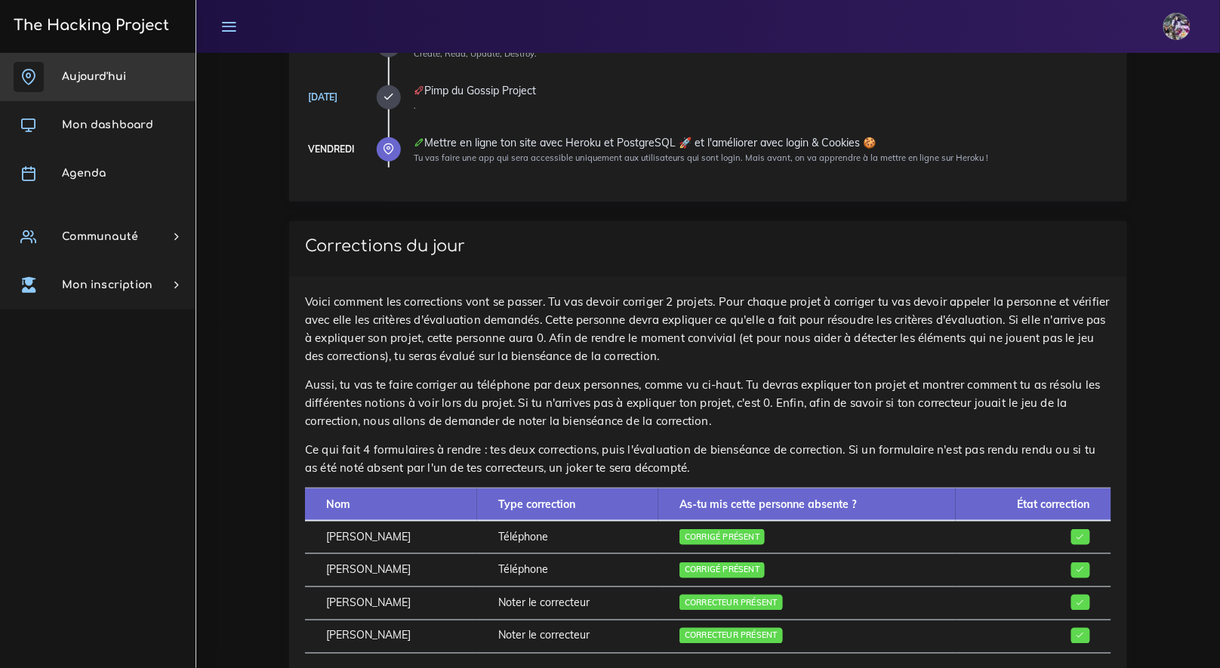
click at [127, 92] on link "Aujourd'hui" at bounding box center [98, 77] width 196 height 48
click at [126, 92] on link "Aujourd'hui" at bounding box center [98, 77] width 196 height 48
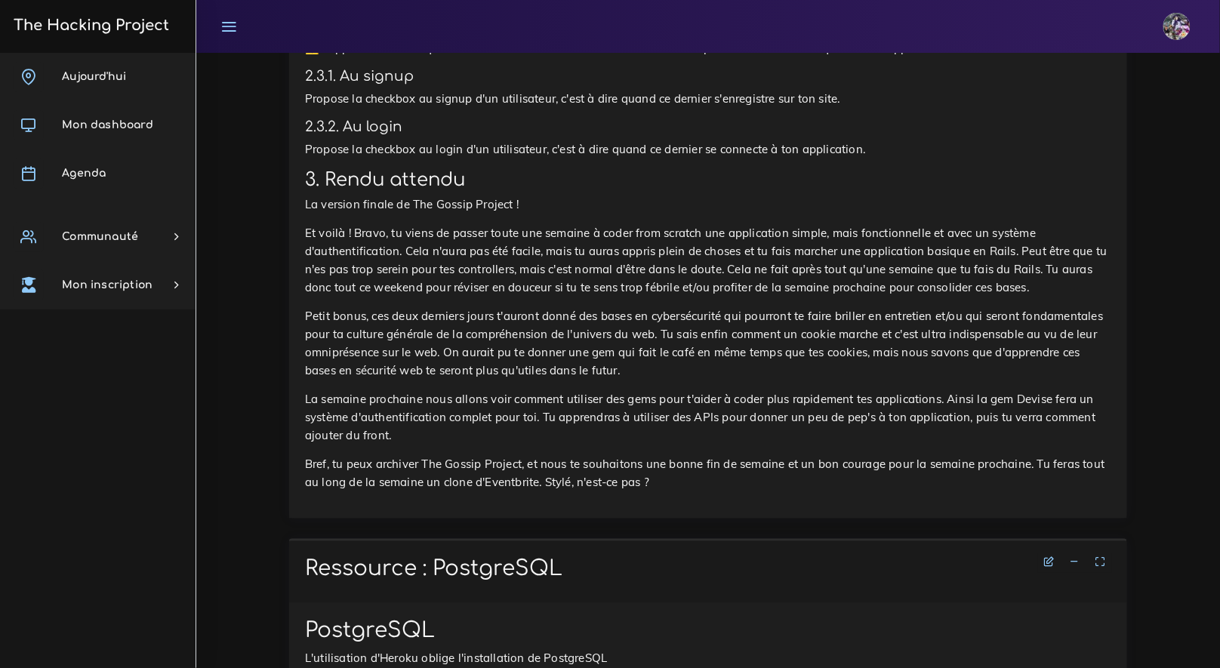
scroll to position [3391, 0]
